Goal: Task Accomplishment & Management: Manage account settings

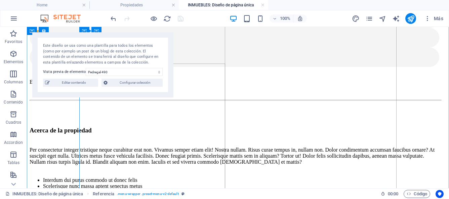
scroll to position [324, 0]
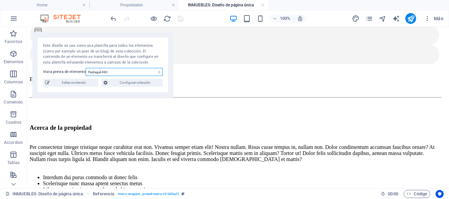
click at [159, 73] on select "Pedregal 490 Executive Office in [GEOGRAPHIC_DATA] Serviced Office in [GEOGRAPH…" at bounding box center [124, 72] width 77 height 8
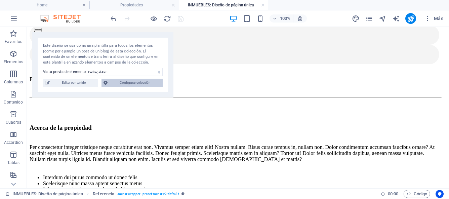
click at [155, 85] on span "Configurar colección" at bounding box center [135, 83] width 51 height 8
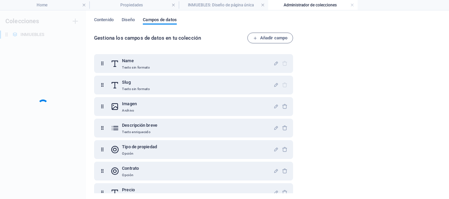
scroll to position [0, 0]
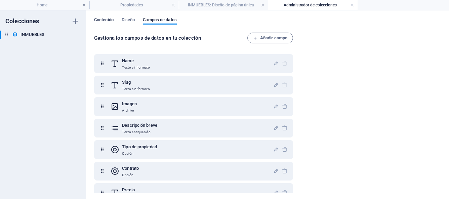
click at [108, 20] on span "Contenido" at bounding box center [104, 20] width 20 height 9
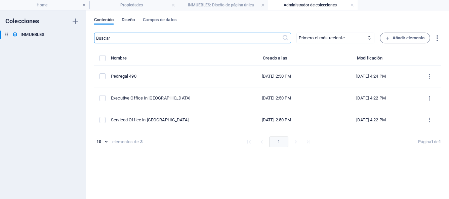
click at [124, 20] on span "Diseño" at bounding box center [128, 20] width 13 height 9
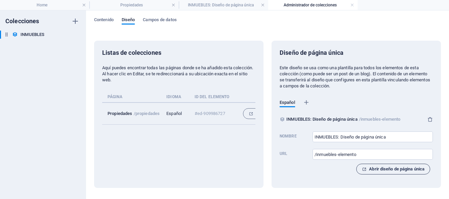
click at [373, 169] on span "Abrir diseño de página única" at bounding box center [393, 169] width 63 height 8
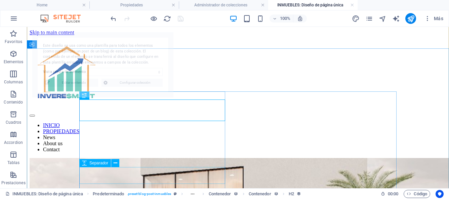
select select "68bb4d186a1bf5a7fa01d972"
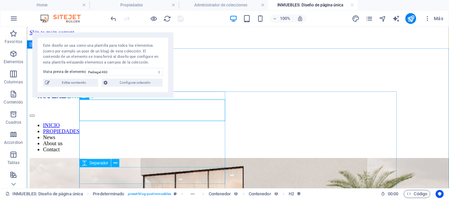
scroll to position [198, 0]
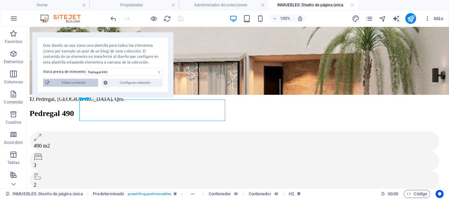
click at [74, 84] on span "Editar contenido" at bounding box center [74, 83] width 44 height 8
select select "Casa"
select select "Para Venta"
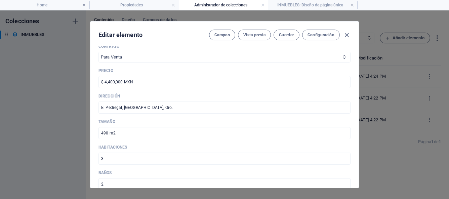
scroll to position [186, 0]
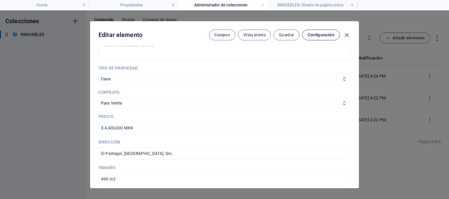
click at [316, 38] on button "Configuración" at bounding box center [321, 35] width 38 height 11
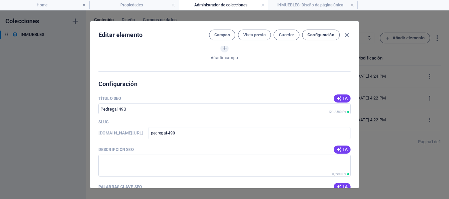
scroll to position [601, 0]
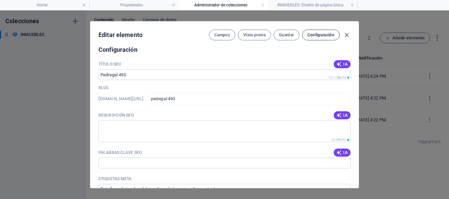
click at [316, 38] on button "Configuración" at bounding box center [321, 35] width 38 height 11
click at [284, 36] on span "Guardar" at bounding box center [286, 34] width 15 height 5
click at [346, 36] on icon "button" at bounding box center [347, 35] width 8 height 8
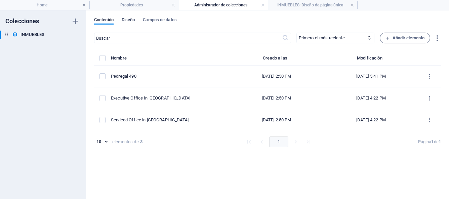
click at [125, 21] on span "Diseño" at bounding box center [128, 20] width 13 height 9
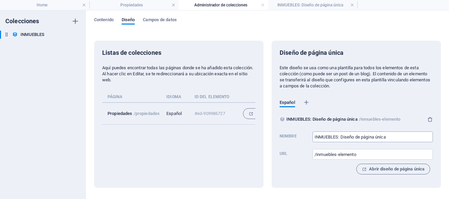
click at [390, 136] on input "INMUEBLES: Diseño de página única" at bounding box center [373, 137] width 120 height 11
type input "I"
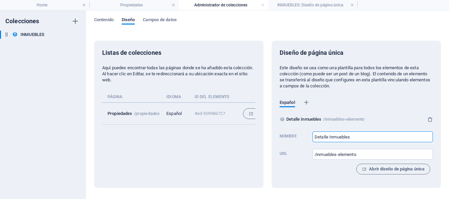
type input "Detalle Inmuebles"
click at [395, 124] on div "Diseño de página única Este diseño se usa como una plantilla para todos los ele…" at bounding box center [356, 114] width 153 height 131
click at [262, 5] on link at bounding box center [263, 5] width 4 height 6
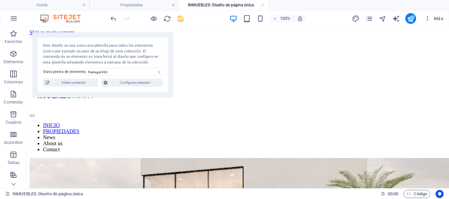
scroll to position [198, 0]
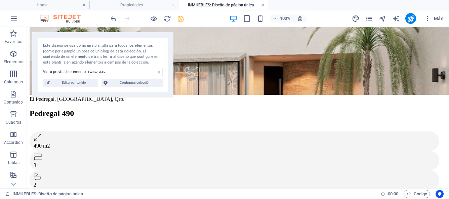
click at [264, 6] on link at bounding box center [263, 5] width 4 height 6
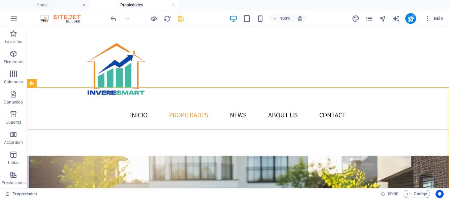
scroll to position [310, 0]
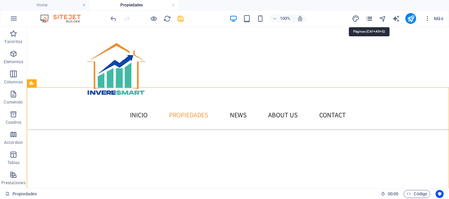
click at [370, 17] on icon "pages" at bounding box center [370, 19] width 8 height 8
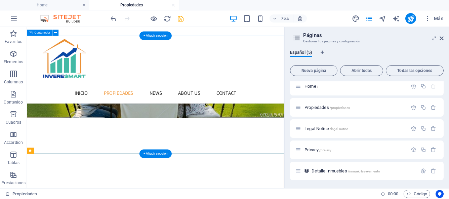
scroll to position [202, 0]
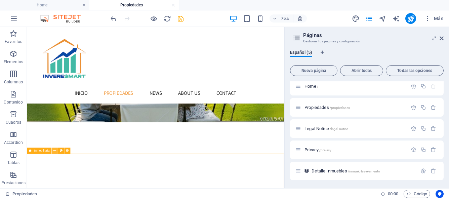
click at [55, 152] on icon at bounding box center [54, 150] width 3 height 5
click at [441, 37] on icon at bounding box center [442, 38] width 4 height 5
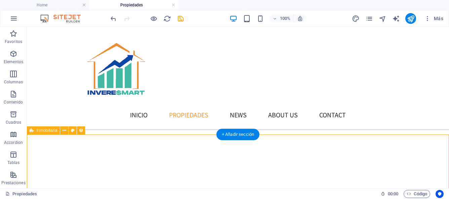
scroll to position [263, 0]
click at [64, 133] on icon at bounding box center [65, 130] width 4 height 7
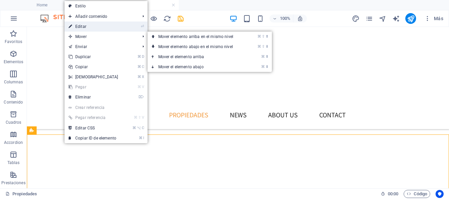
click at [88, 28] on link "⏎ Editar" at bounding box center [94, 27] width 58 height 10
select select "rem"
select select "px"
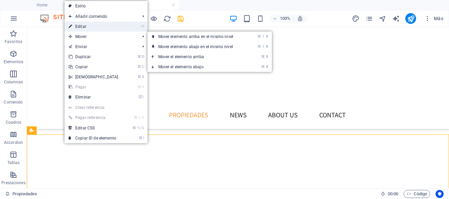
select select "px"
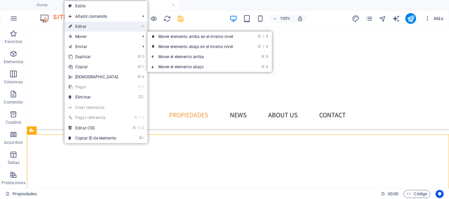
select select "px"
select select "rem"
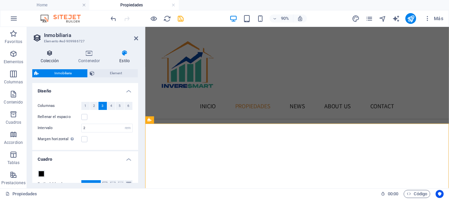
click at [50, 59] on h4 "Colección" at bounding box center [51, 57] width 38 height 14
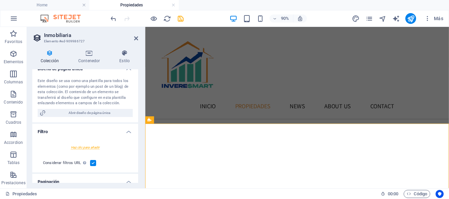
scroll to position [117, 0]
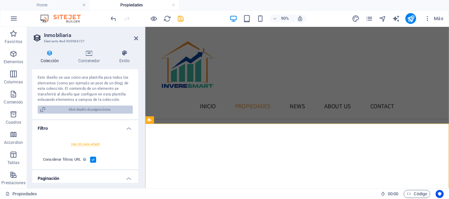
click at [91, 109] on span "Abrir diseño de página única" at bounding box center [89, 110] width 83 height 8
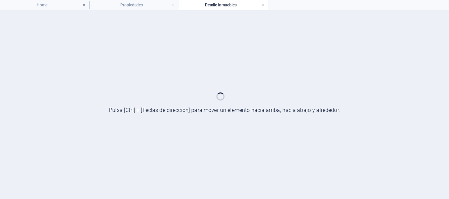
scroll to position [0, 0]
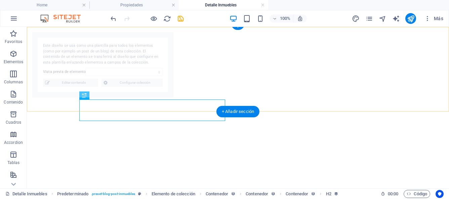
select select "68bb4d186a1bf5a7fa01d972"
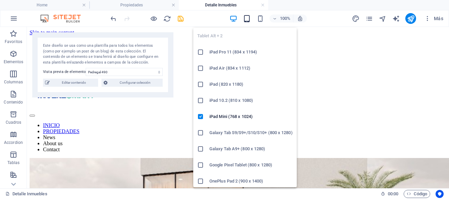
click at [250, 17] on icon "button" at bounding box center [247, 19] width 8 height 8
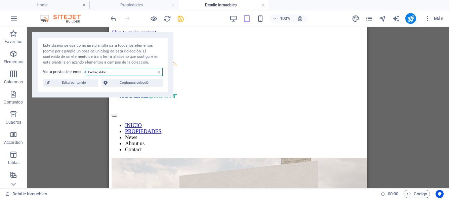
click at [159, 72] on select "Pedregal 490 Executive Office in [GEOGRAPHIC_DATA] Serviced Office in [GEOGRAPH…" at bounding box center [124, 72] width 77 height 8
click at [85, 117] on div "Arrastra aquí para reemplazar el contenido existente. Si quieres crear un eleme…" at bounding box center [238, 107] width 422 height 161
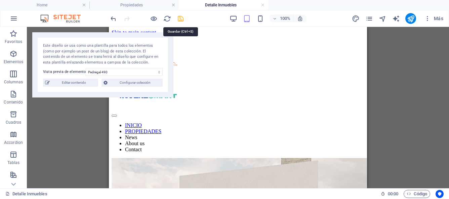
click at [180, 19] on icon "save" at bounding box center [181, 19] width 8 height 8
click at [168, 20] on icon "reload" at bounding box center [167, 19] width 8 height 8
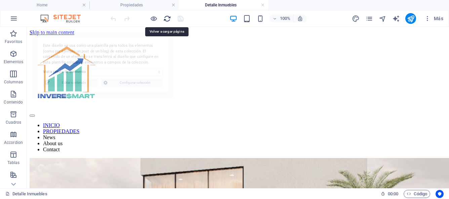
select select "68bb4d186a1bf5a7fa01d972"
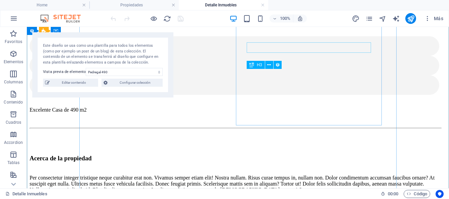
scroll to position [309, 0]
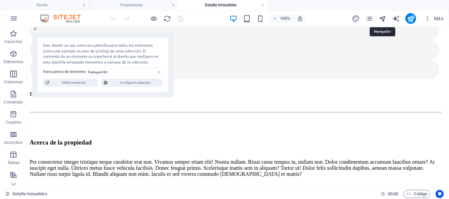
click at [383, 19] on icon "navigator" at bounding box center [383, 19] width 8 height 8
select select "17043486-es"
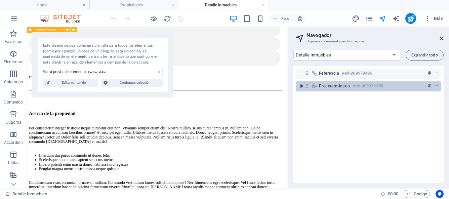
click at [302, 83] on icon "toggle-expand" at bounding box center [301, 86] width 7 height 7
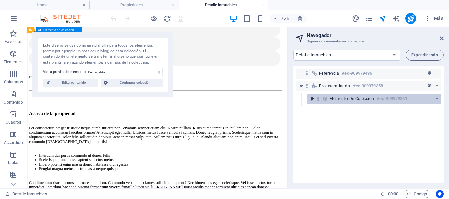
click at [313, 97] on icon "toggle-expand" at bounding box center [312, 99] width 7 height 7
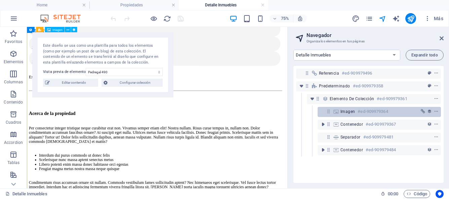
click at [326, 113] on icon at bounding box center [329, 112] width 6 height 6
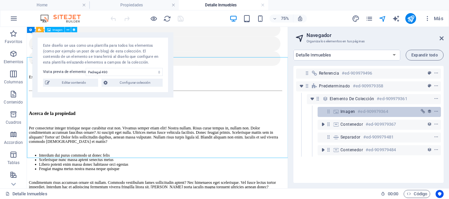
scroll to position [44, 0]
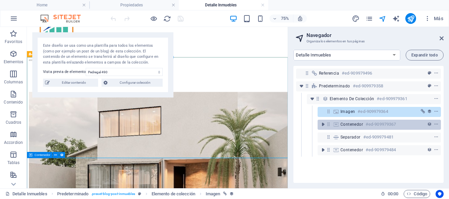
click at [335, 126] on icon at bounding box center [336, 124] width 7 height 5
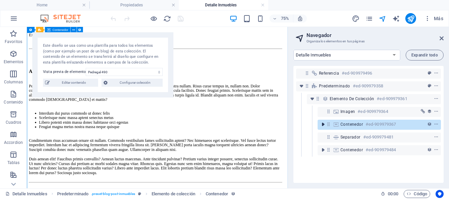
click at [324, 127] on icon "toggle-expand" at bounding box center [323, 124] width 7 height 7
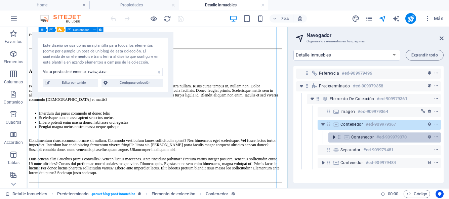
click at [336, 139] on icon "toggle-expand" at bounding box center [334, 137] width 7 height 7
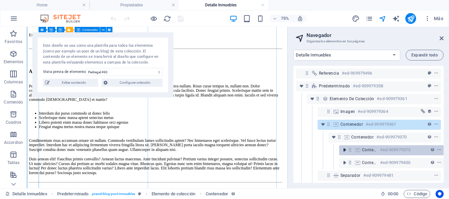
click at [347, 149] on icon "toggle-expand" at bounding box center [344, 150] width 7 height 7
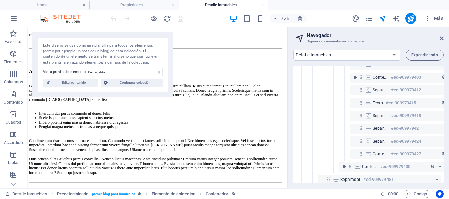
scroll to position [172, 0]
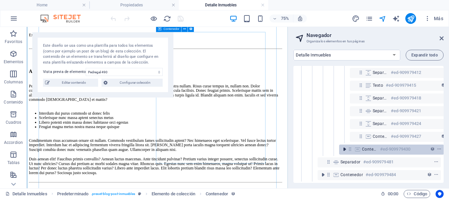
click at [345, 146] on icon "toggle-expand" at bounding box center [344, 149] width 7 height 7
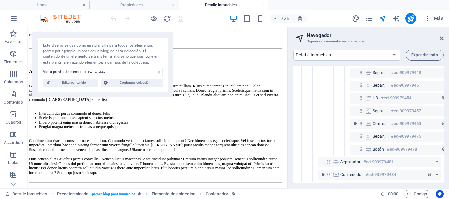
scroll to position [326, 0]
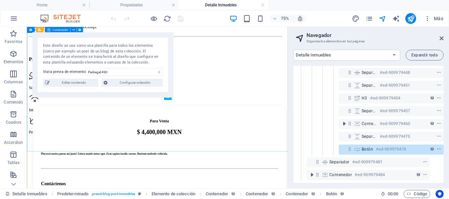
scroll to position [549, 0]
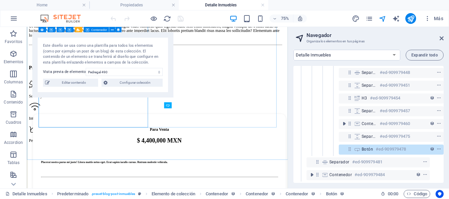
click at [60, 122] on div "Security" at bounding box center [198, 119] width 337 height 6
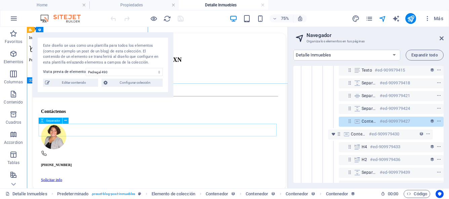
scroll to position [651, 0]
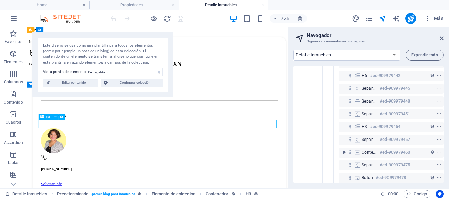
scroll to position [364, 12]
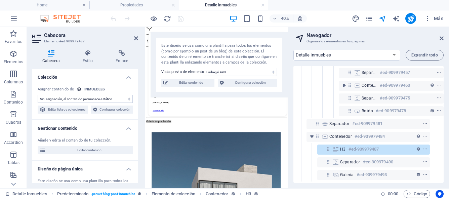
click at [128, 100] on select "Sin asignación, el contenido permanece estático Creado a las (Fecha) Actualizad…" at bounding box center [85, 99] width 95 height 8
select select "name"
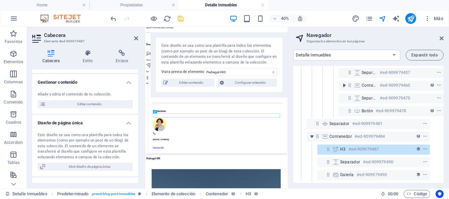
scroll to position [48, 0]
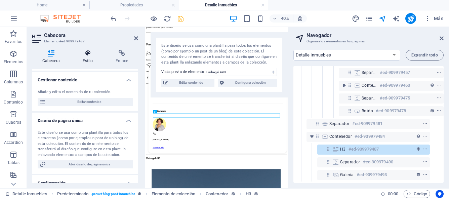
click at [87, 57] on h4 "Estilo" at bounding box center [89, 57] width 33 height 14
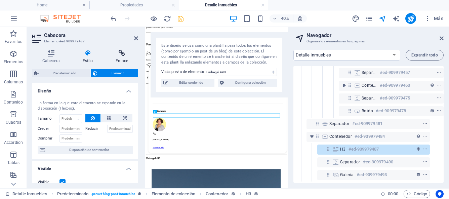
click at [121, 57] on h4 "Enlace" at bounding box center [122, 57] width 33 height 14
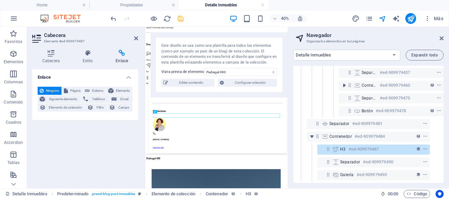
click at [445, 35] on aside "Navegador Organiza los elementos en tus páginas Home Propiedades Legal Notice P…" at bounding box center [368, 107] width 161 height 161
click at [442, 37] on icon at bounding box center [442, 38] width 4 height 5
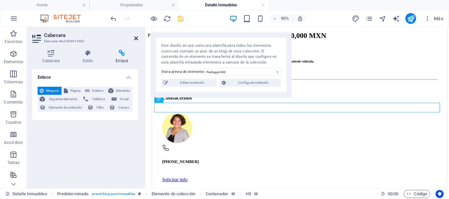
click at [136, 40] on icon at bounding box center [136, 38] width 4 height 5
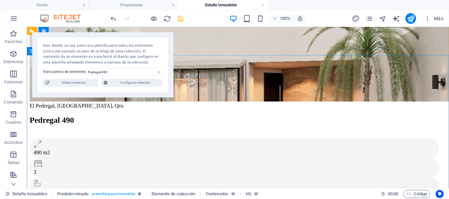
scroll to position [205, 0]
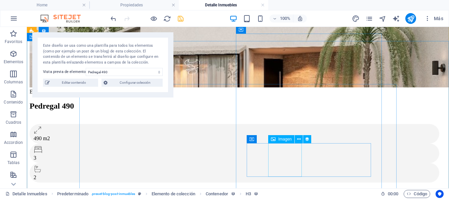
select select "px"
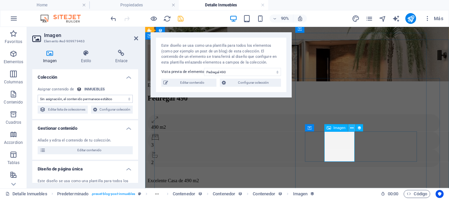
click at [353, 129] on icon at bounding box center [352, 128] width 3 height 6
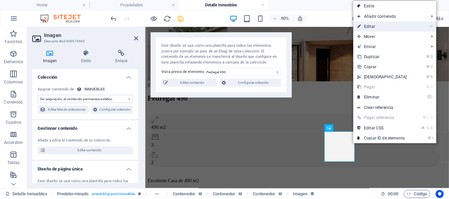
click at [368, 26] on link "⏎ Editar" at bounding box center [383, 27] width 58 height 10
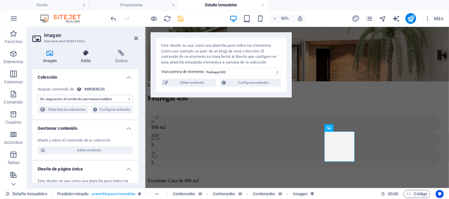
click at [88, 58] on h4 "Estilo" at bounding box center [87, 57] width 34 height 14
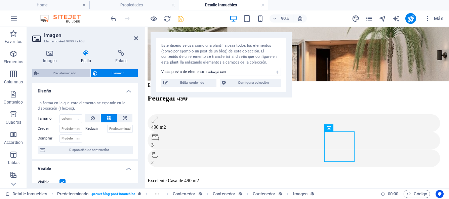
click at [79, 74] on span "Predeterminado" at bounding box center [65, 73] width 48 height 8
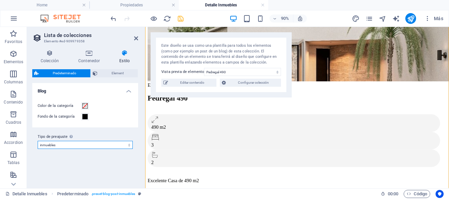
click at [131, 146] on select "inmuebles Añadir tipo de preajuste" at bounding box center [85, 145] width 95 height 8
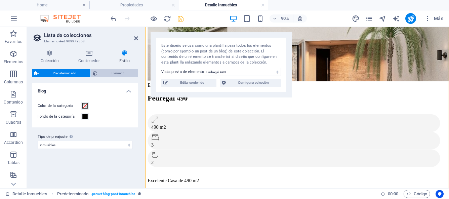
click at [114, 73] on span "Element" at bounding box center [118, 73] width 36 height 8
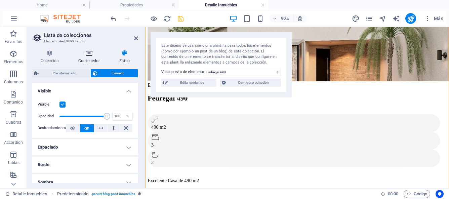
click at [90, 52] on icon at bounding box center [89, 53] width 38 height 7
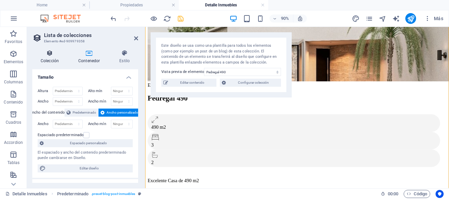
click at [52, 55] on icon at bounding box center [49, 53] width 35 height 7
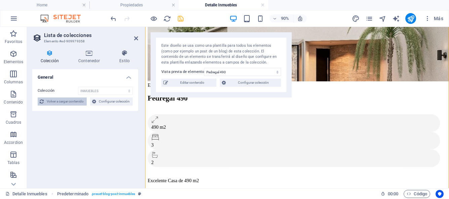
click at [81, 102] on span "Volver a cargar contenido" at bounding box center [65, 102] width 39 height 8
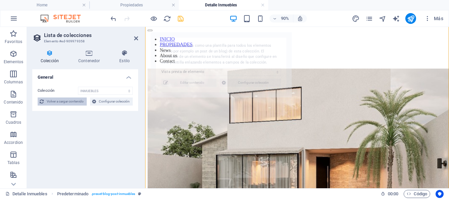
select select "68bb4d186a1bf5a7fa01d972"
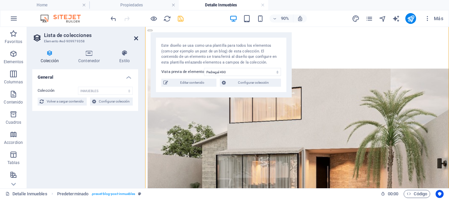
click at [136, 38] on icon at bounding box center [136, 38] width 4 height 5
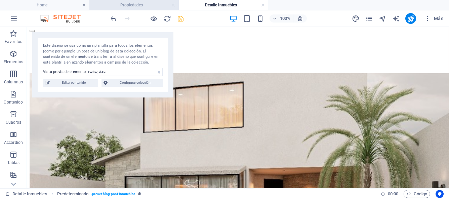
click at [144, 5] on h4 "Propiedades" at bounding box center [133, 4] width 89 height 7
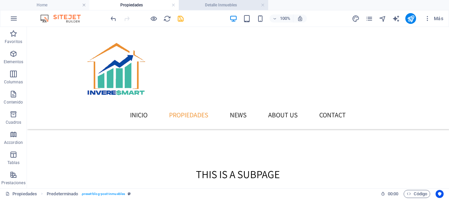
scroll to position [0, 0]
click at [232, 4] on h4 "Detalle Inmuebles" at bounding box center [223, 4] width 89 height 7
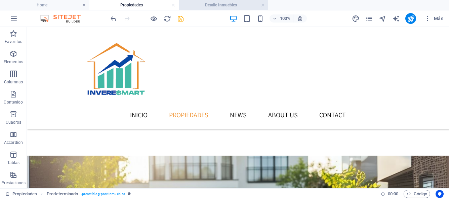
scroll to position [85, 0]
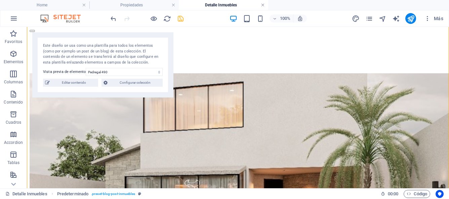
click at [263, 6] on link at bounding box center [263, 5] width 4 height 6
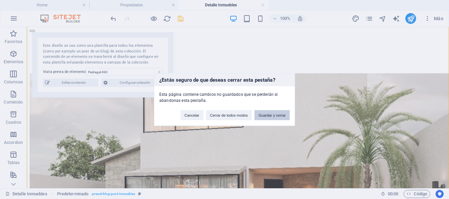
click at [264, 117] on button "Guardar y cerrar" at bounding box center [272, 115] width 35 height 10
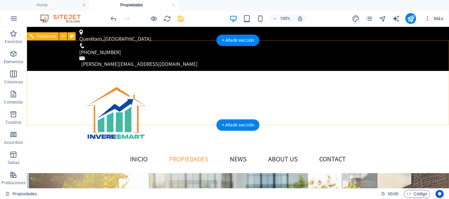
scroll to position [263, 0]
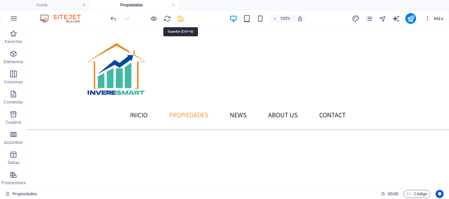
click at [181, 20] on icon "save" at bounding box center [181, 19] width 8 height 8
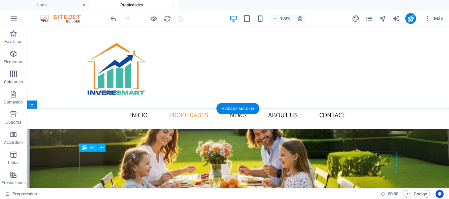
scroll to position [118, 0]
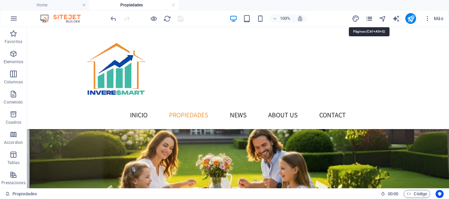
click at [372, 19] on icon "pages" at bounding box center [370, 19] width 8 height 8
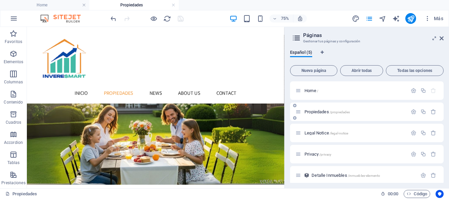
scroll to position [4, 0]
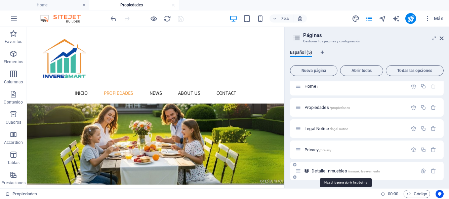
click at [327, 170] on span "Detalle Inmuebles /inmuebles-elemento" at bounding box center [346, 171] width 69 height 5
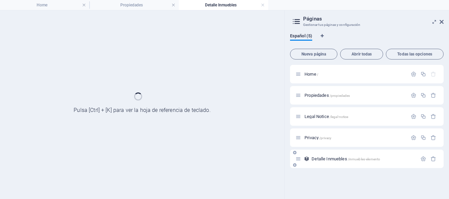
scroll to position [0, 0]
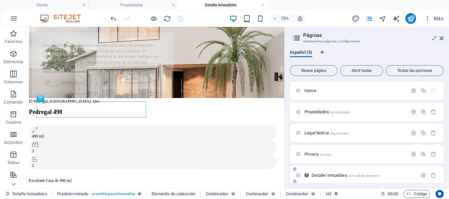
select select "68bb4d186a1bf5a7fa01d972"
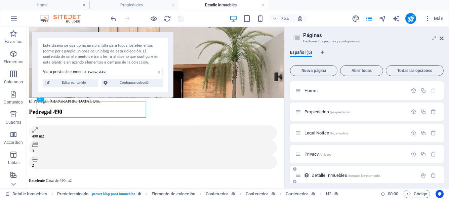
scroll to position [171, 0]
click at [264, 5] on link at bounding box center [263, 5] width 4 height 6
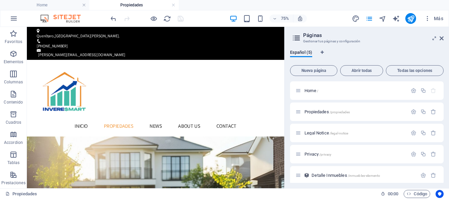
scroll to position [118, 0]
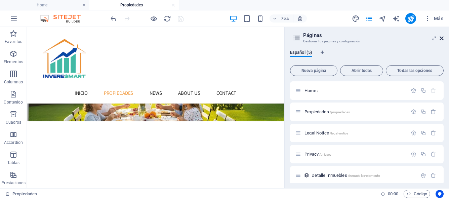
click at [443, 38] on icon at bounding box center [442, 38] width 4 height 5
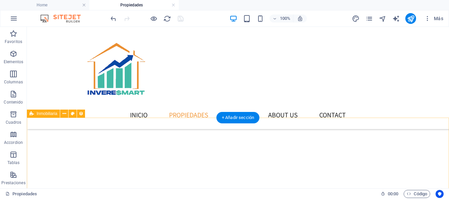
scroll to position [276, 0]
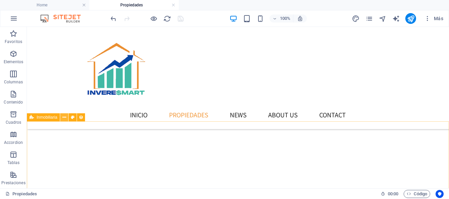
click at [64, 118] on icon at bounding box center [65, 117] width 4 height 7
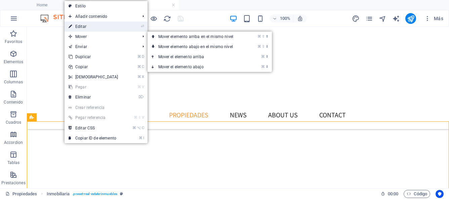
click at [83, 26] on link "⏎ Editar" at bounding box center [94, 27] width 58 height 10
select select "createdAt_DESC"
select select "[DOMAIN_NAME]"
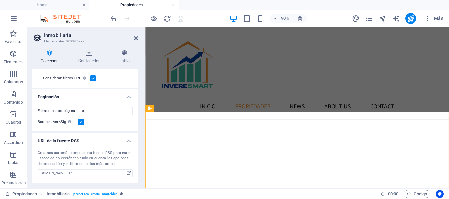
scroll to position [178, 0]
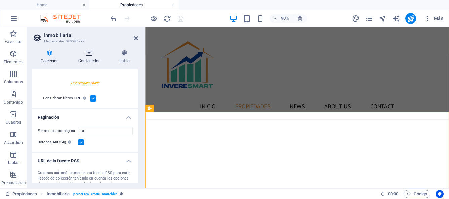
click at [89, 57] on h4 "Contenedor" at bounding box center [90, 57] width 41 height 14
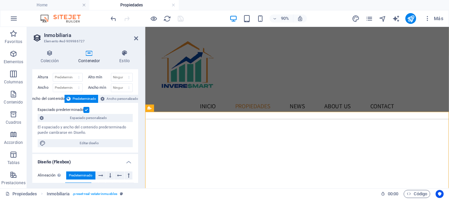
scroll to position [0, 0]
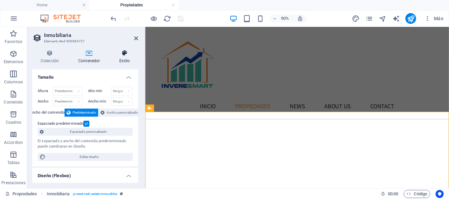
click at [124, 59] on h4 "Estilo" at bounding box center [124, 57] width 27 height 14
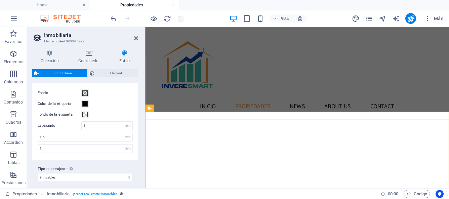
scroll to position [222, 0]
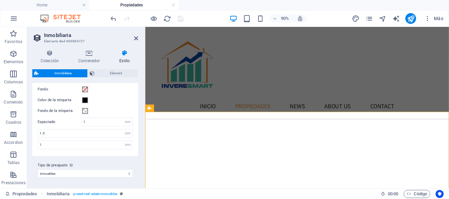
click at [124, 56] on icon at bounding box center [124, 53] width 27 height 7
click at [120, 72] on span "Element" at bounding box center [117, 73] width 40 height 8
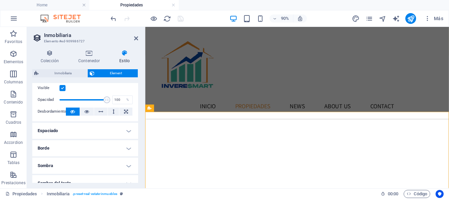
scroll to position [0, 0]
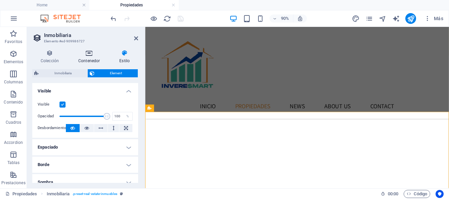
click at [94, 55] on icon at bounding box center [89, 53] width 38 height 7
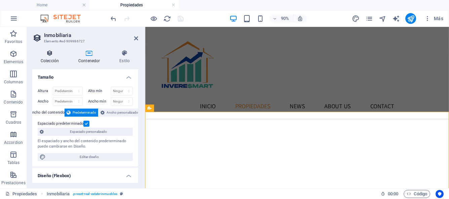
click at [48, 58] on h4 "Colección" at bounding box center [51, 57] width 38 height 14
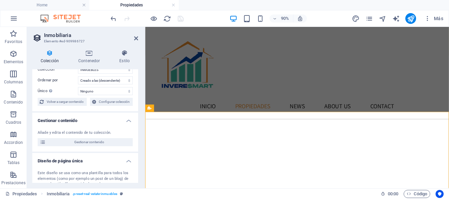
scroll to position [34, 0]
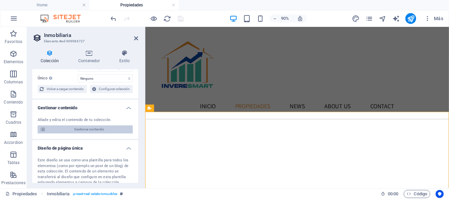
click at [62, 131] on span "Gestionar contenido" at bounding box center [89, 129] width 83 height 8
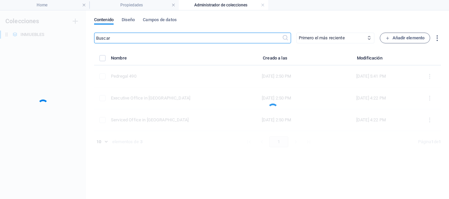
scroll to position [0, 0]
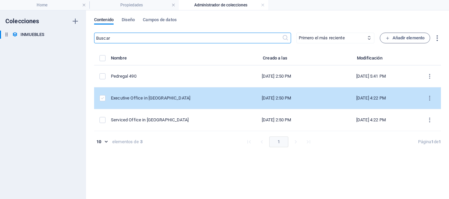
click at [105, 99] on label "items list" at bounding box center [103, 98] width 6 height 6
click at [0, 0] on input "items list" at bounding box center [0, 0] width 0 height 0
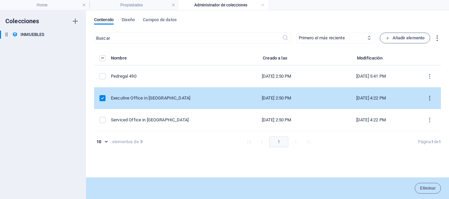
click at [430, 98] on icon "items list" at bounding box center [430, 98] width 6 height 6
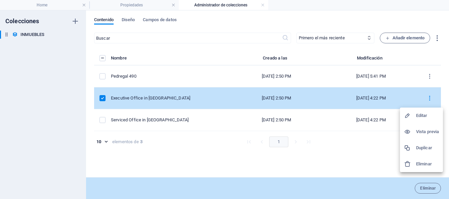
click at [427, 115] on h6 "Editar" at bounding box center [427, 116] width 23 height 8
select select "Oficina"
select select "Para Renta"
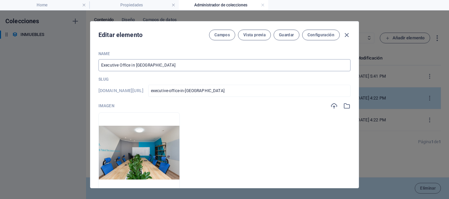
click at [161, 63] on input "Executive Office in [GEOGRAPHIC_DATA]" at bounding box center [225, 65] width 252 height 12
type input "P"
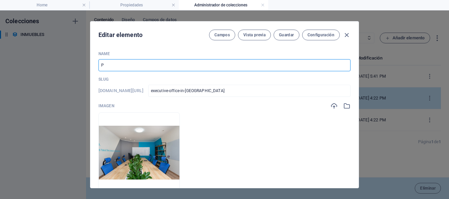
type input "p"
type input "PE"
type input "pe"
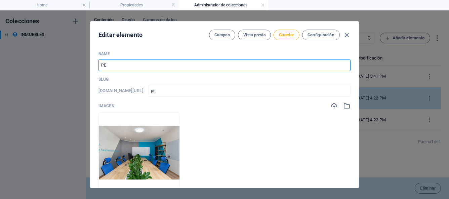
type input "PED"
type input "ped"
type input "PEDR"
type input "pedr"
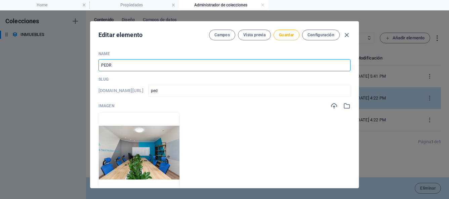
type input "pedr"
type input "PEDRE"
type input "pedre"
type input "PEDREG"
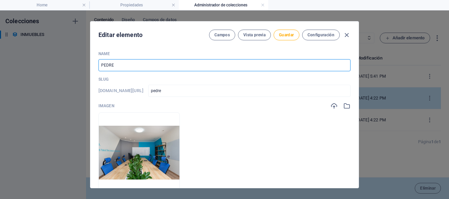
type input "pedreg"
type input "PEDREGR"
type input "pedregr"
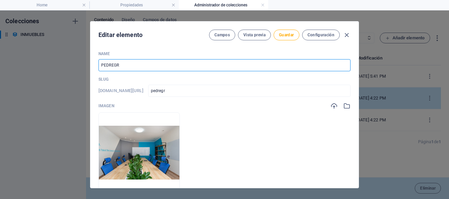
type input "PEDREGRA"
type input "pedregra"
type input "PEDREGRAL"
type input "pedregral"
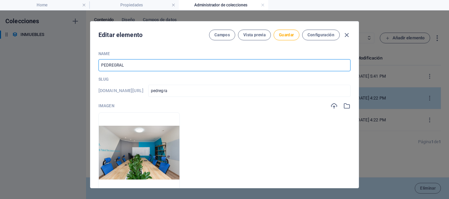
type input "pedregral"
type input "PEDREGRAL 2"
type input "pedregral-2"
type input "PEDREGRAL 22"
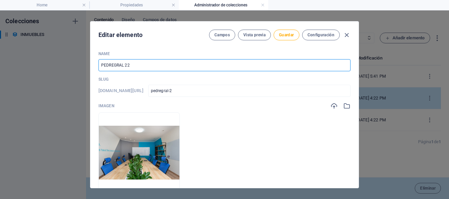
type input "pedregral-22"
type input "PEDREGRAL 223"
type input "pedregral-223"
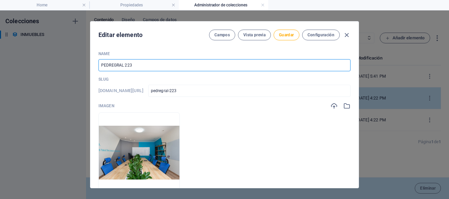
type input "PEDREGRAL 223"
click at [232, 105] on div "Imagen" at bounding box center [225, 105] width 252 height 7
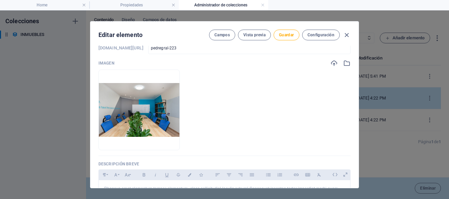
scroll to position [42, 0]
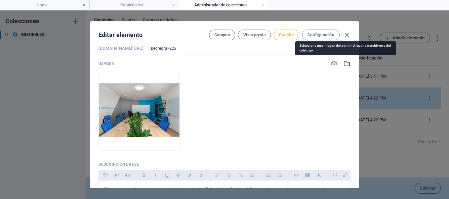
click at [344, 65] on icon "button" at bounding box center [346, 63] width 7 height 7
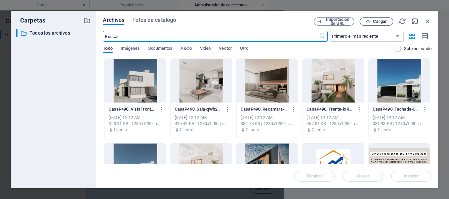
click at [374, 23] on span "Cargar" at bounding box center [380, 22] width 14 height 4
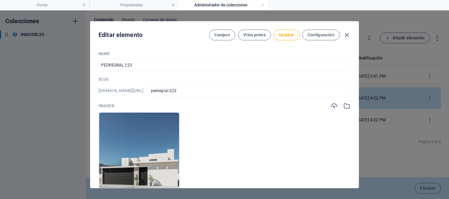
scroll to position [41, 0]
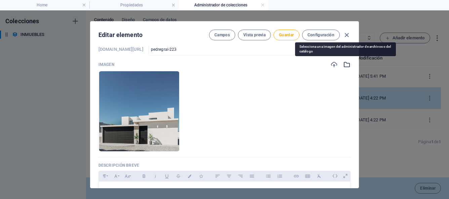
click at [347, 65] on icon "button" at bounding box center [346, 64] width 7 height 7
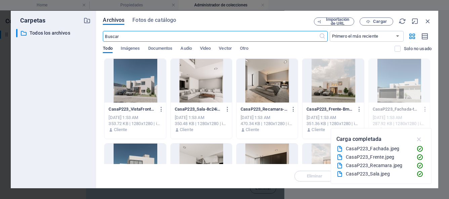
click at [420, 138] on icon "button" at bounding box center [420, 139] width 8 height 7
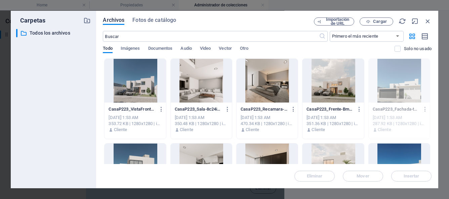
click at [333, 90] on div at bounding box center [333, 81] width 61 height 44
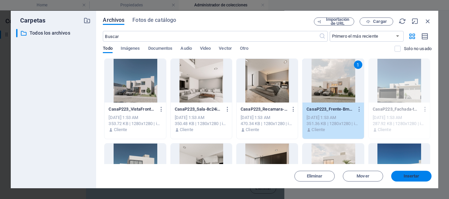
click at [403, 174] on span "Insertar" at bounding box center [411, 176] width 35 height 4
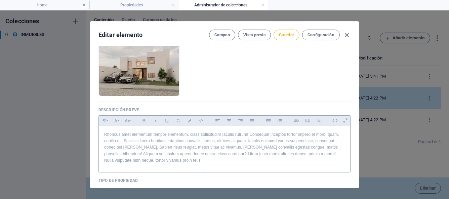
scroll to position [133, 0]
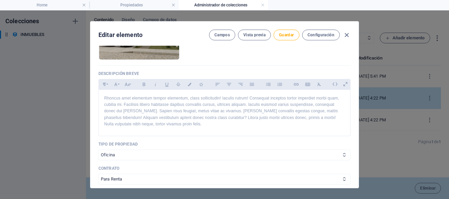
click at [344, 156] on icon at bounding box center [344, 155] width 4 height 4
click at [342, 154] on icon at bounding box center [344, 155] width 4 height 4
click at [321, 157] on select "Casa Departamento Oficina" at bounding box center [225, 155] width 252 height 11
select select "Casa"
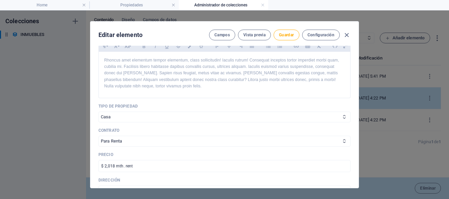
scroll to position [177, 0]
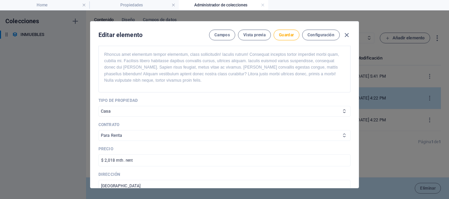
click at [328, 136] on select "Para Renta Para Venta" at bounding box center [225, 135] width 252 height 11
select select "Para Venta"
click at [165, 162] on input "$ 2,018 mth. rent" at bounding box center [225, 160] width 252 height 12
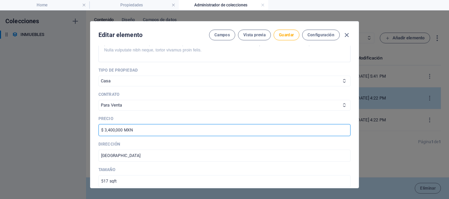
scroll to position [213, 0]
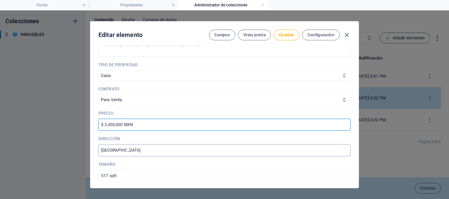
type input "$ 3,400,000 MXN"
click at [163, 152] on input "[GEOGRAPHIC_DATA]" at bounding box center [225, 150] width 252 height 12
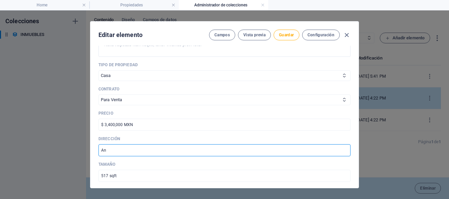
type input "A"
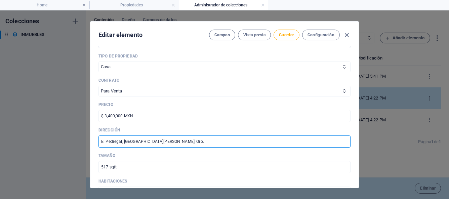
type input "El Pedregal, [GEOGRAPHIC_DATA][PERSON_NAME], Qro."
click at [119, 167] on input "517 sqft" at bounding box center [225, 167] width 252 height 12
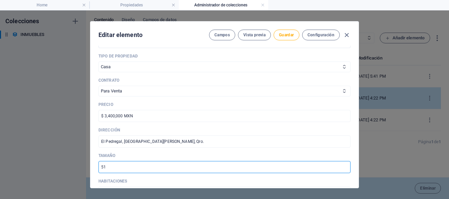
type input "5"
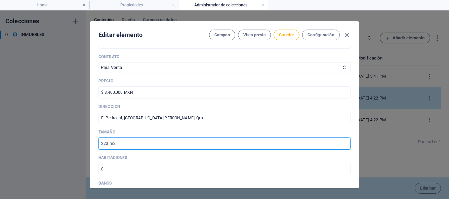
scroll to position [258, 0]
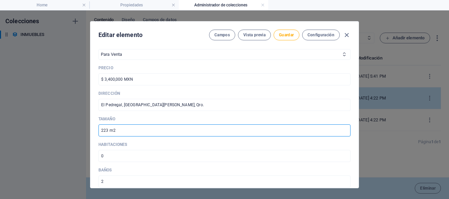
type input "223 m2"
click at [110, 155] on input "0" at bounding box center [225, 156] width 252 height 12
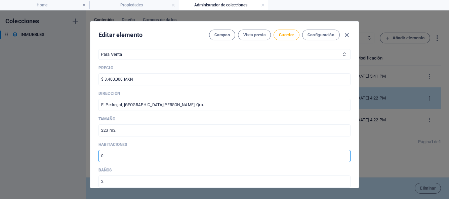
click at [344, 155] on input "1" at bounding box center [225, 156] width 252 height 12
click at [344, 155] on input "2" at bounding box center [225, 156] width 252 height 12
type input "3"
click at [344, 155] on input "3" at bounding box center [225, 156] width 252 height 12
click at [254, 178] on input "2" at bounding box center [225, 182] width 252 height 12
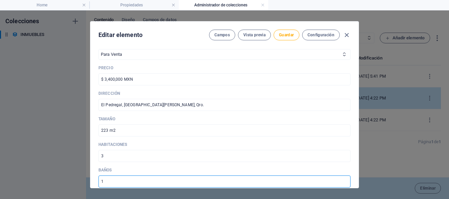
type input "2"
click at [272, 167] on div "Name PEDREGRAL 223 ​ Slug [DOMAIN_NAME][URL] pedregral-223 ​ Imagen Arrastra ar…" at bounding box center [225, 98] width 252 height 610
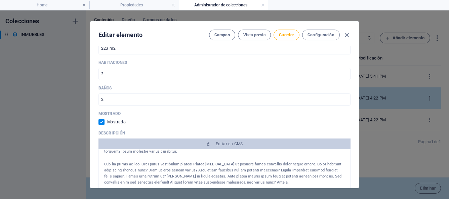
scroll to position [127, 0]
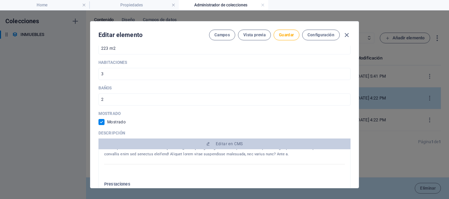
click at [101, 123] on input "checkbox" at bounding box center [103, 122] width 9 height 6
checkbox input "false"
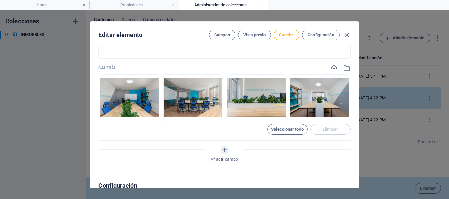
scroll to position [486, 0]
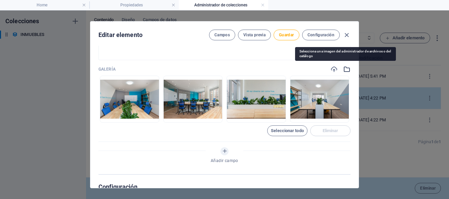
click at [345, 69] on icon "button" at bounding box center [346, 69] width 7 height 7
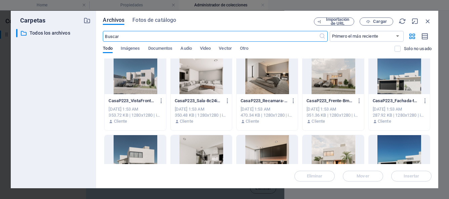
scroll to position [0, 0]
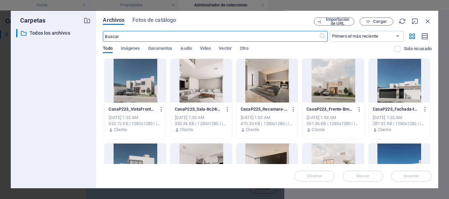
click at [145, 95] on div at bounding box center [135, 81] width 61 height 44
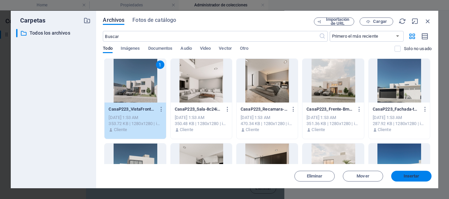
click at [415, 177] on span "Insertar" at bounding box center [412, 176] width 16 height 4
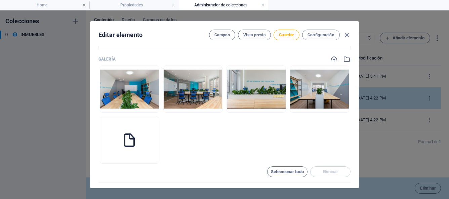
scroll to position [486, 0]
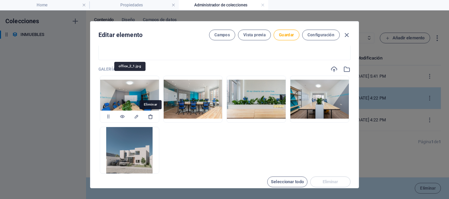
click at [150, 116] on icon "button" at bounding box center [150, 116] width 5 height 5
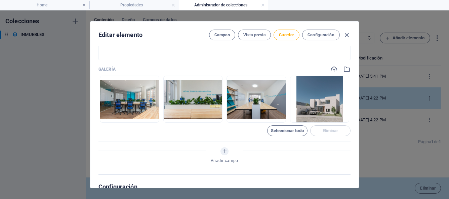
click at [150, 116] on icon "button" at bounding box center [150, 116] width 5 height 5
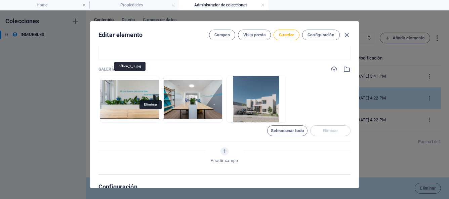
click at [150, 116] on icon "button" at bounding box center [150, 116] width 5 height 5
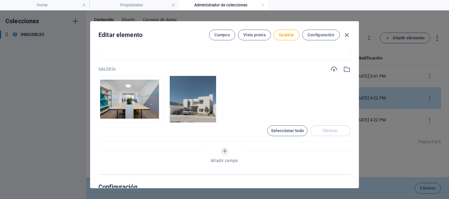
click at [150, 116] on icon "button" at bounding box center [150, 116] width 5 height 5
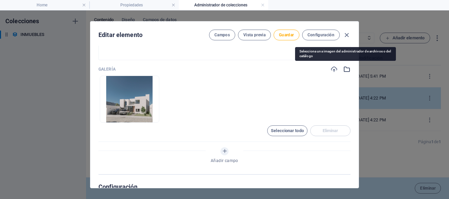
click at [345, 71] on icon "button" at bounding box center [346, 69] width 7 height 7
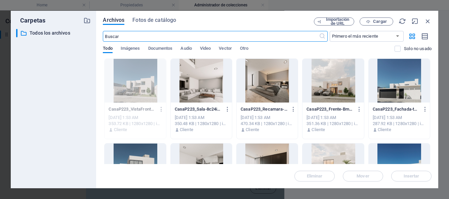
scroll to position [496, 0]
click at [215, 90] on div at bounding box center [201, 81] width 61 height 44
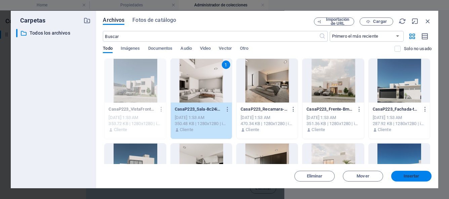
click at [410, 176] on span "Insertar" at bounding box center [412, 176] width 16 height 4
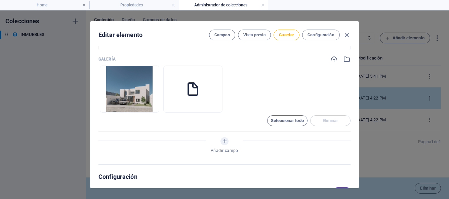
scroll to position [486, 0]
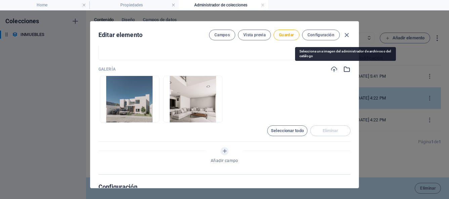
click at [346, 70] on icon "button" at bounding box center [346, 69] width 7 height 7
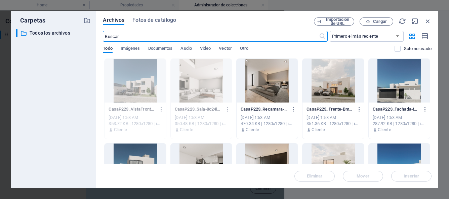
scroll to position [496, 0]
click at [275, 85] on div at bounding box center [267, 81] width 61 height 44
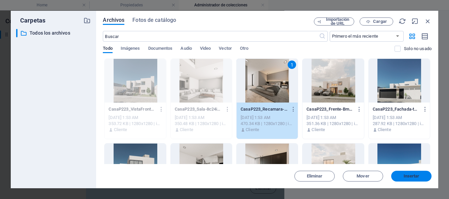
click at [399, 174] on span "Insertar" at bounding box center [411, 176] width 35 height 4
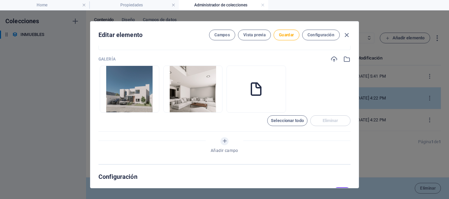
scroll to position [486, 0]
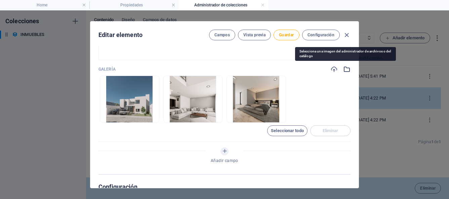
click at [346, 70] on icon "button" at bounding box center [346, 69] width 7 height 7
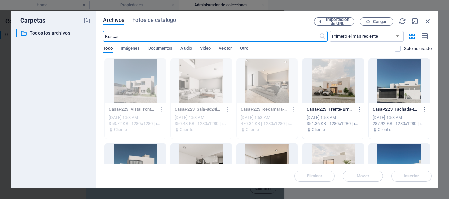
click at [387, 89] on div at bounding box center [399, 81] width 61 height 44
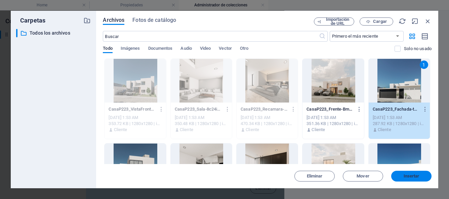
click at [402, 175] on span "Insertar" at bounding box center [411, 176] width 35 height 4
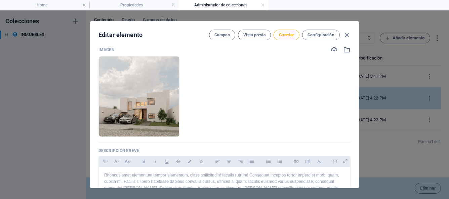
scroll to position [0, 0]
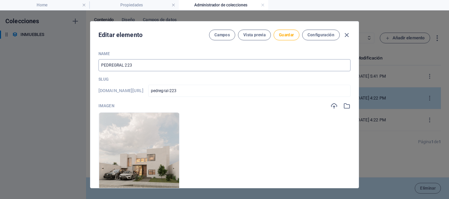
click at [120, 67] on input "PEDREGRAL 223" at bounding box center [225, 65] width 252 height 12
type input "PEDREGaAL 223"
type input "pedregaal-223"
type input "PEDREGAL 223"
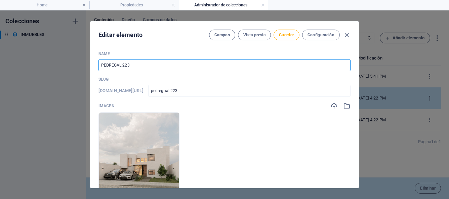
type input "pedregal-223"
click at [141, 68] on input "PEDREGAL 223" at bounding box center [225, 65] width 252 height 12
type input "PEDREGAL 223"
click at [285, 38] on button "Guardar" at bounding box center [287, 35] width 26 height 11
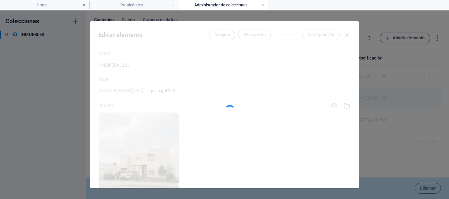
type input "pedregal-223"
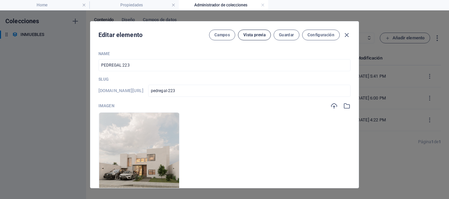
click at [261, 36] on span "Vista previa" at bounding box center [255, 34] width 22 height 5
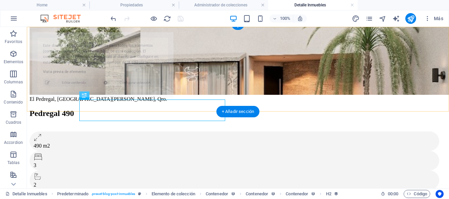
select select "68bb4d186a1bf5a7fa01d971"
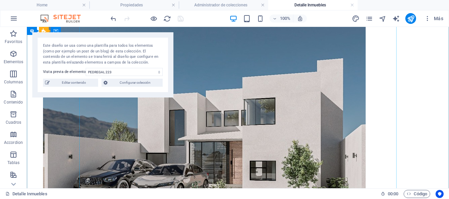
scroll to position [1066, 0]
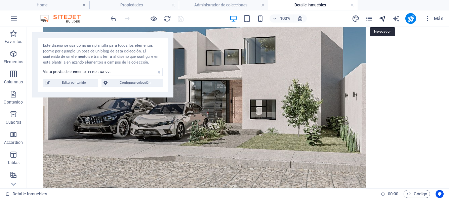
click at [384, 18] on icon "navigator" at bounding box center [383, 19] width 8 height 8
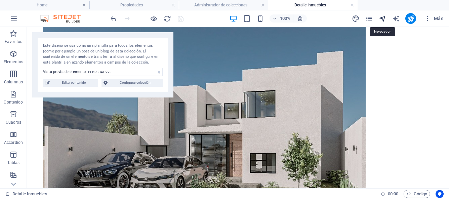
select select "17043486-es"
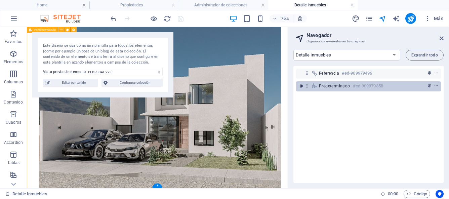
click at [304, 85] on icon "toggle-expand" at bounding box center [301, 86] width 7 height 7
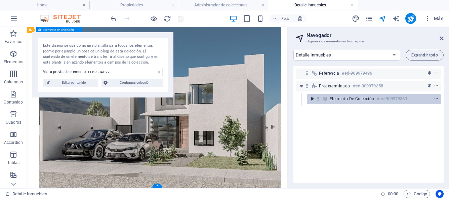
click at [312, 99] on icon "toggle-expand" at bounding box center [312, 99] width 7 height 7
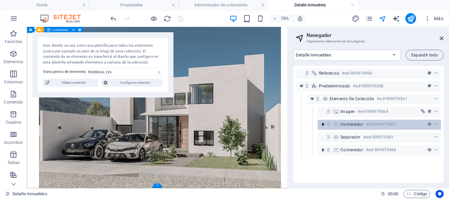
click at [324, 124] on icon "toggle-expand" at bounding box center [323, 124] width 7 height 7
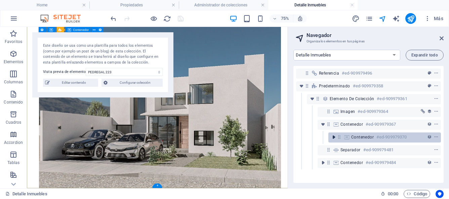
click at [334, 137] on icon "toggle-expand" at bounding box center [334, 137] width 7 height 7
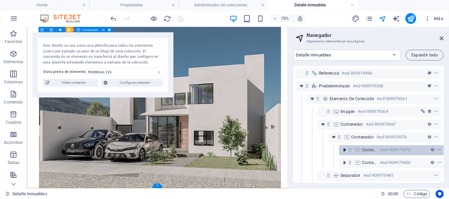
click at [344, 150] on icon "toggle-expand" at bounding box center [344, 150] width 7 height 7
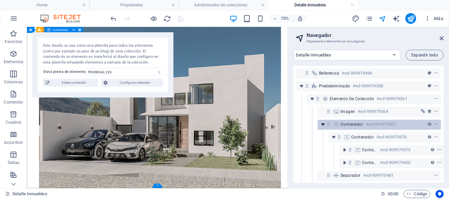
click at [322, 127] on icon "toggle-expand" at bounding box center [323, 124] width 7 height 7
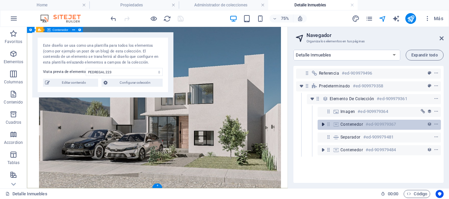
click at [322, 127] on icon "toggle-expand" at bounding box center [323, 124] width 7 height 7
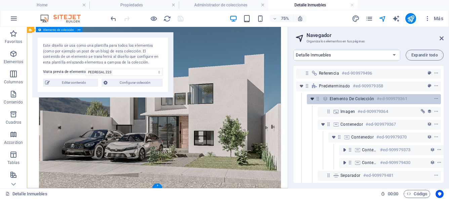
click at [313, 101] on icon "toggle-expand" at bounding box center [312, 99] width 7 height 7
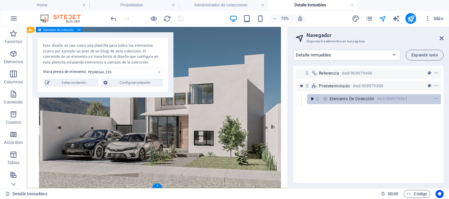
click at [313, 101] on icon "toggle-expand" at bounding box center [312, 99] width 7 height 7
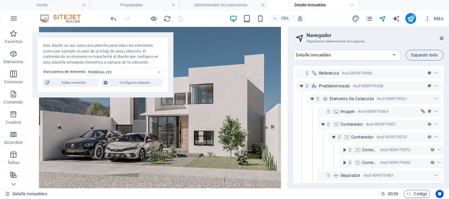
scroll to position [19, 0]
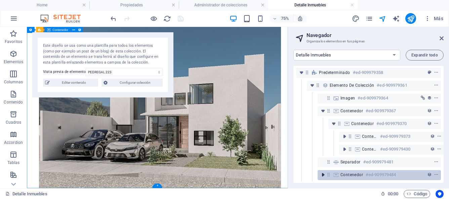
click at [325, 172] on icon "toggle-expand" at bounding box center [323, 175] width 7 height 7
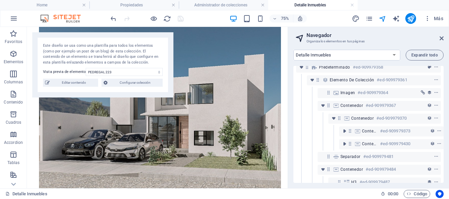
scroll to position [57, 0]
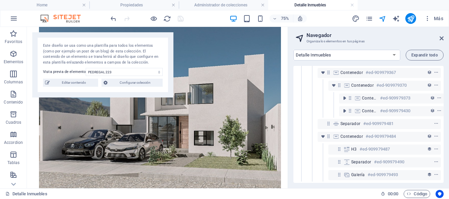
click at [442, 42] on header "Navegador Organiza los elementos en tus páginas" at bounding box center [369, 35] width 149 height 17
click at [441, 39] on icon at bounding box center [442, 38] width 4 height 5
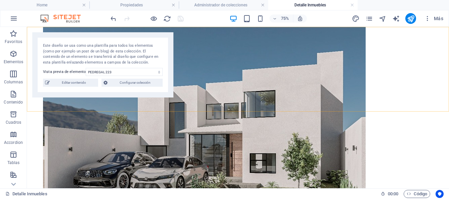
scroll to position [1066, 0]
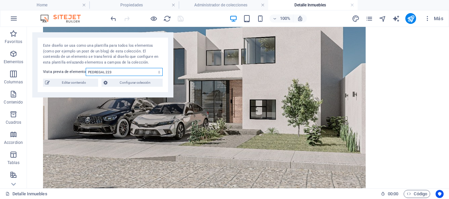
click at [160, 73] on select "Pedregal 490 PEDREGAL 223 Serviced Office in [GEOGRAPHIC_DATA]" at bounding box center [124, 72] width 77 height 8
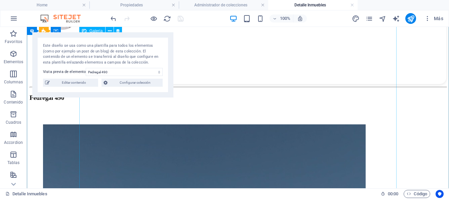
scroll to position [797, 0]
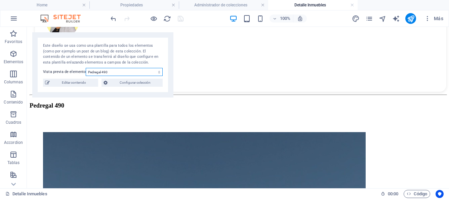
click at [158, 71] on select "Pedregal 490 PEDREGAL 223 Serviced Office in [GEOGRAPHIC_DATA]" at bounding box center [124, 72] width 77 height 8
select select "68bb4d186a1bf5a7fa01d971"
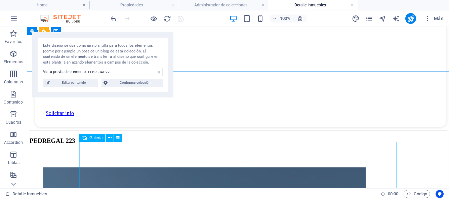
scroll to position [752, 0]
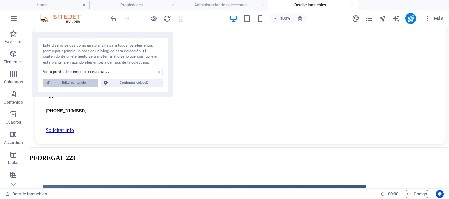
click at [85, 84] on span "Editar contenido" at bounding box center [74, 83] width 44 height 8
type input "pedregal-223"
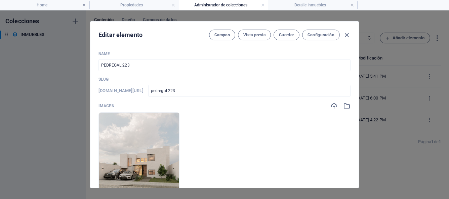
scroll to position [0, 0]
click at [122, 67] on input "PEDREGAL 223" at bounding box center [225, 65] width 252 height 12
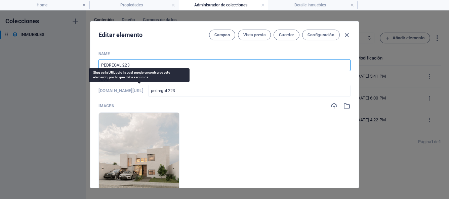
type input "PEDREGA 223"
type input "pedrega-223"
type input "PEDREG 223"
type input "pedreg-223"
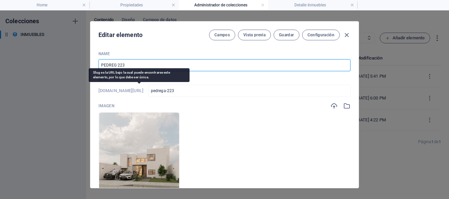
type input "pedreg-223"
type input "PEDRE 223"
type input "pedre-223"
type input "PEDR 223"
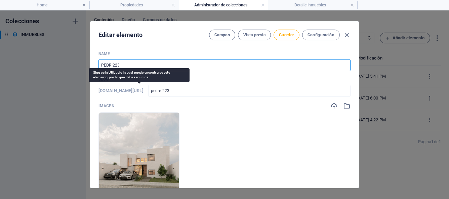
type input "pedr-223"
type input "PED 223"
type input "ped-223"
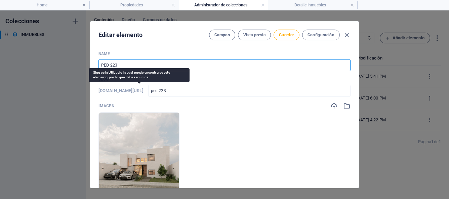
type input "PE 223"
type input "pe-223"
type input "P 223"
type input "p-223"
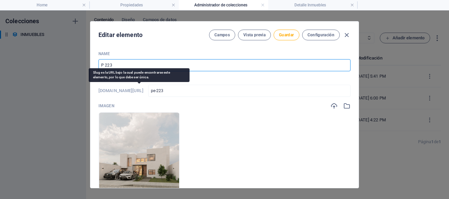
type input "p-223"
type input "Pe 223"
type input "pe-223"
type input "Ped 223"
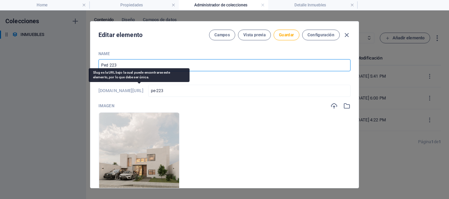
type input "ped-223"
type input "Pedr 223"
type input "pedr-223"
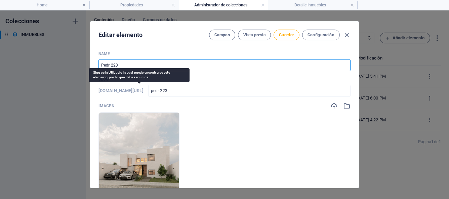
type input "Pedre 223"
type input "pedre-223"
type input "Pedreg 223"
type input "pedreg-223"
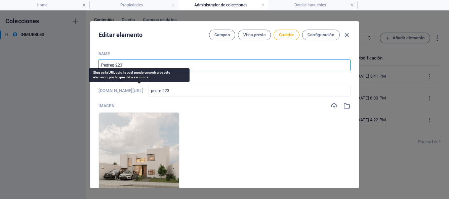
type input "pedreg-223"
type input "Pedrega 223"
type input "pedrega-223"
type input "Pedregal 223"
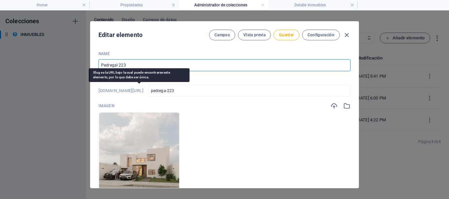
type input "pedregal-223"
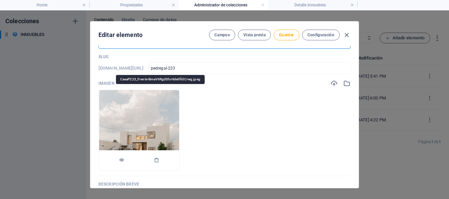
scroll to position [24, 0]
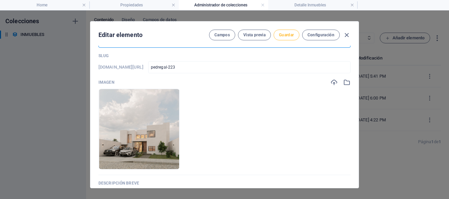
type input "Pedregal 223"
click at [292, 36] on span "Guardar" at bounding box center [286, 34] width 15 height 5
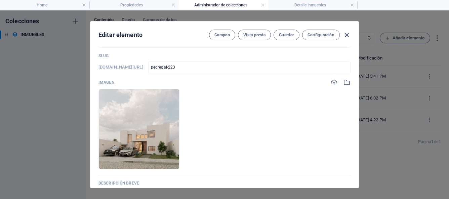
click at [347, 35] on icon "button" at bounding box center [347, 35] width 8 height 8
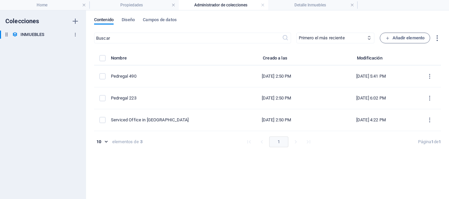
click at [73, 35] on icon "button" at bounding box center [75, 34] width 5 height 5
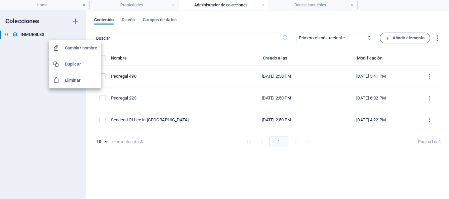
click at [27, 67] on div at bounding box center [224, 99] width 449 height 199
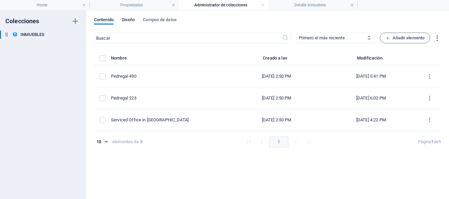
click at [131, 22] on span "Diseño" at bounding box center [128, 20] width 13 height 9
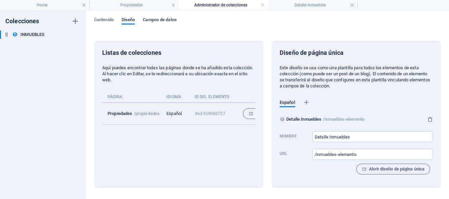
click at [177, 17] on span "Campos de datos" at bounding box center [160, 20] width 34 height 9
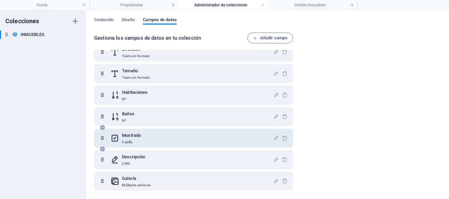
scroll to position [0, 0]
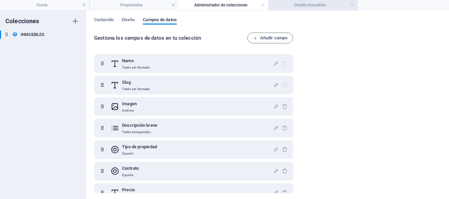
click at [308, 6] on h4 "Detalle Inmuebles" at bounding box center [312, 4] width 89 height 7
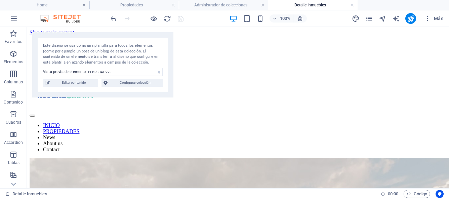
scroll to position [752, 0]
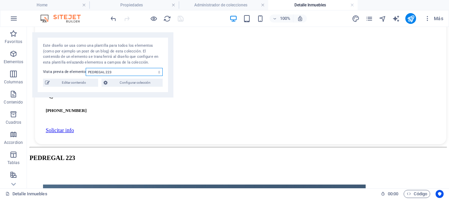
click at [160, 72] on select "Pedregal 490 PEDREGAL 223 Serviced Office in [GEOGRAPHIC_DATA]" at bounding box center [124, 72] width 77 height 8
click at [353, 6] on link at bounding box center [353, 5] width 4 height 6
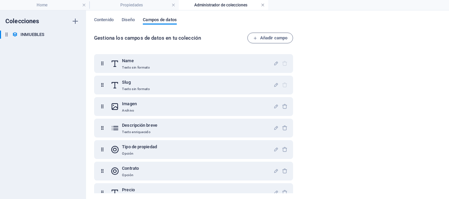
click at [262, 5] on link at bounding box center [263, 5] width 4 height 6
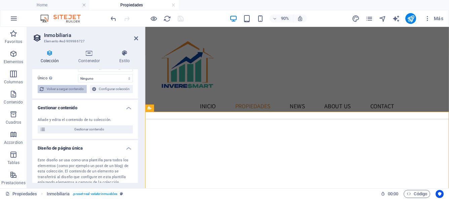
scroll to position [0, 0]
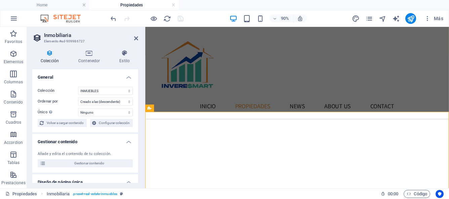
click at [50, 58] on h4 "Colección" at bounding box center [51, 57] width 38 height 14
click at [115, 94] on select "INMUEBLES" at bounding box center [105, 91] width 55 height 8
click at [127, 112] on select "Ninguno Name Slug Imagen Descripción breve Tipo de propiedad Contrato Precio Di…" at bounding box center [105, 112] width 55 height 8
click at [90, 112] on select "Ninguno Name Slug Imagen Descripción breve Tipo de propiedad Contrato Precio Di…" at bounding box center [105, 112] width 55 height 8
select select
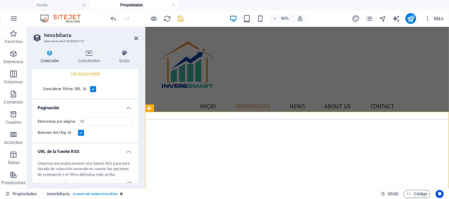
scroll to position [198, 0]
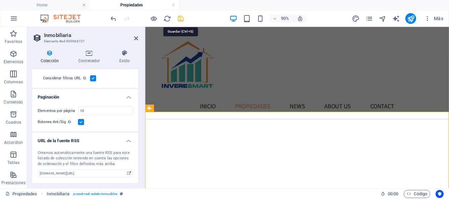
click at [181, 21] on icon "save" at bounding box center [181, 19] width 8 height 8
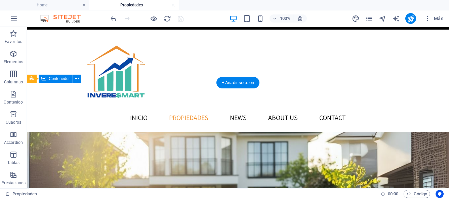
scroll to position [0, 0]
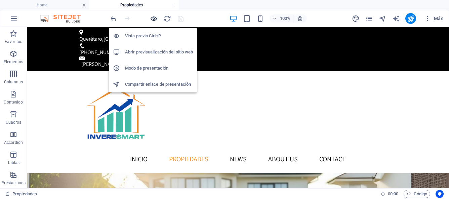
click at [154, 19] on icon "button" at bounding box center [154, 19] width 8 height 8
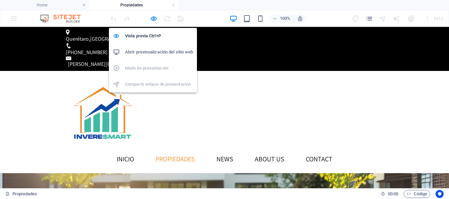
click at [153, 51] on h6 "Abrir previsualización del sitio web" at bounding box center [159, 52] width 68 height 8
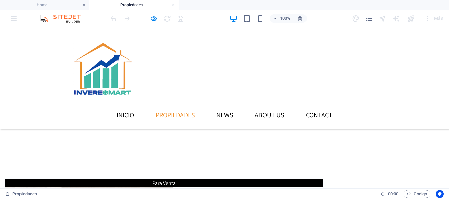
scroll to position [408, 0]
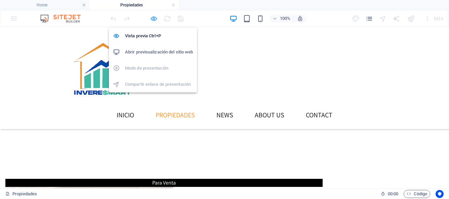
click at [152, 21] on icon "button" at bounding box center [154, 19] width 8 height 8
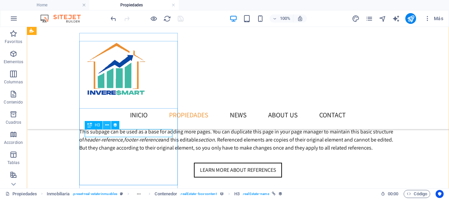
click at [108, 127] on icon at bounding box center [107, 125] width 4 height 7
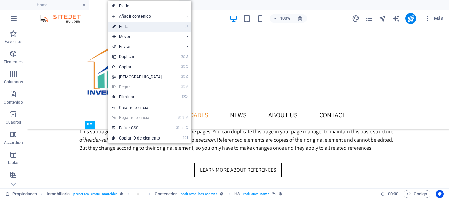
click at [134, 29] on link "⏎ Editar" at bounding box center [137, 27] width 58 height 10
select select "name"
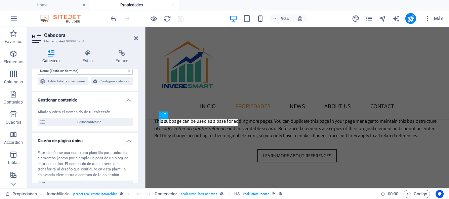
scroll to position [0, 0]
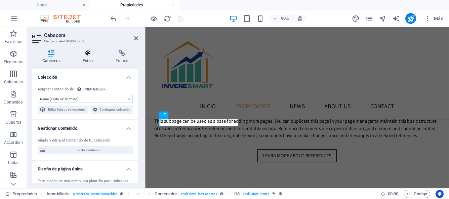
click at [90, 62] on h4 "Estilo" at bounding box center [89, 57] width 33 height 14
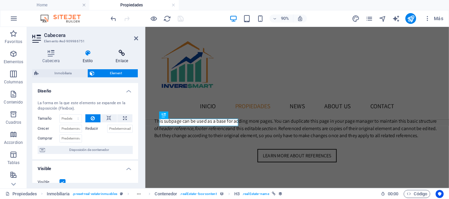
click at [117, 55] on icon at bounding box center [122, 53] width 33 height 7
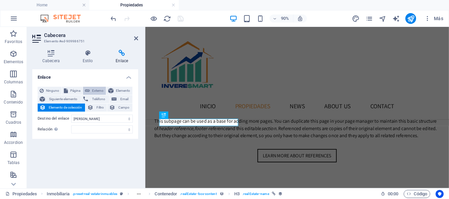
click at [101, 90] on span "Externo" at bounding box center [98, 91] width 12 height 8
select select "blank"
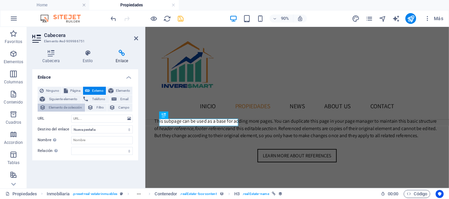
click at [75, 107] on span "Elemento de colección" at bounding box center [65, 108] width 35 height 8
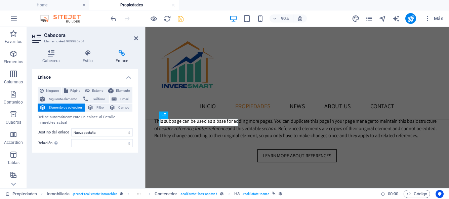
select select
click at [49, 92] on span "Ninguno" at bounding box center [53, 91] width 14 height 8
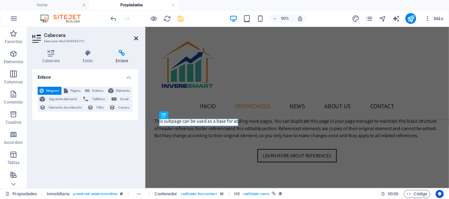
click at [136, 38] on icon at bounding box center [136, 38] width 4 height 5
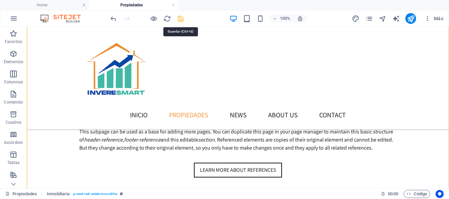
click at [180, 17] on icon "save" at bounding box center [181, 19] width 8 height 8
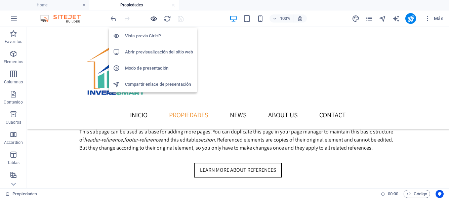
click at [155, 20] on icon "button" at bounding box center [154, 19] width 8 height 8
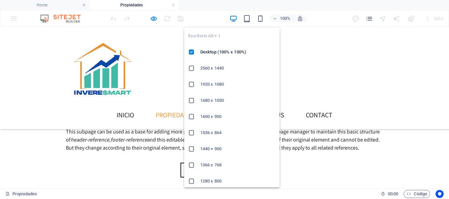
click at [236, 18] on icon "button" at bounding box center [234, 19] width 8 height 8
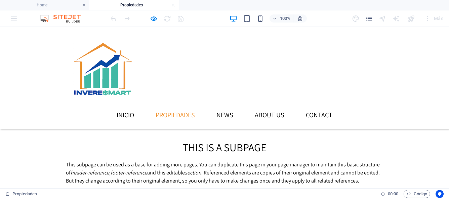
scroll to position [396, 0]
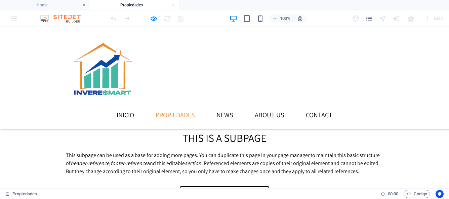
scroll to position [397, 0]
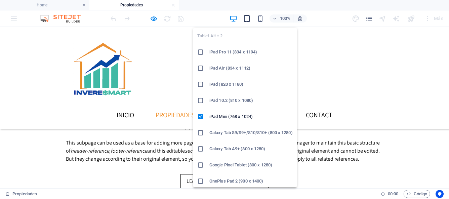
click at [250, 18] on icon "button" at bounding box center [247, 19] width 8 height 8
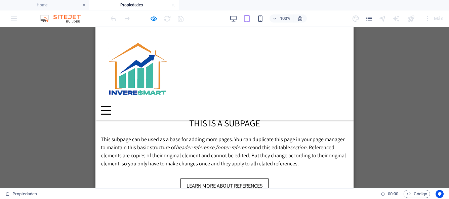
scroll to position [310, 0]
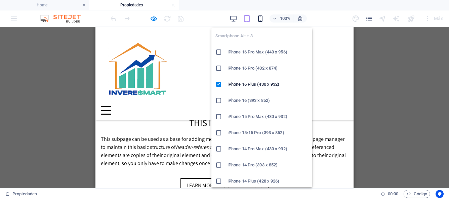
click at [260, 20] on icon "button" at bounding box center [261, 19] width 8 height 8
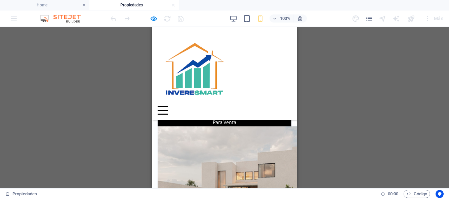
scroll to position [642, 0]
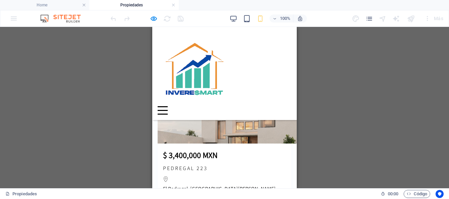
scroll to position [694, 0]
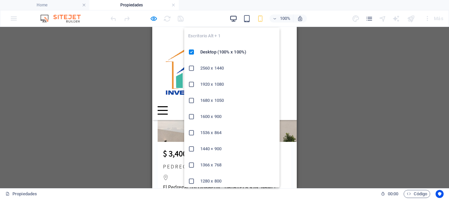
click at [236, 19] on icon "button" at bounding box center [234, 19] width 8 height 8
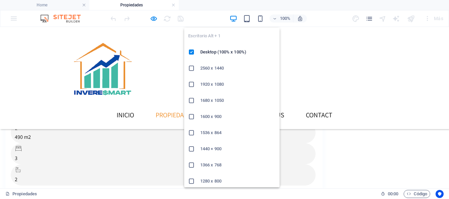
scroll to position [590, 0]
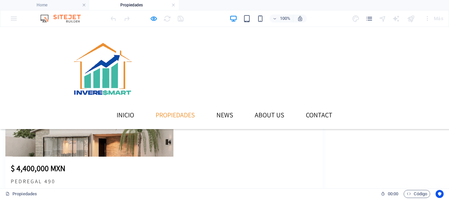
click at [200, 106] on link "PROPIEDADES" at bounding box center [175, 114] width 50 height 17
click at [140, 106] on link "INICIO" at bounding box center [125, 114] width 28 height 17
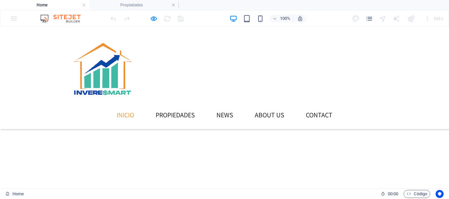
scroll to position [513, 0]
click at [200, 106] on link "PROPIEDADES" at bounding box center [175, 114] width 50 height 17
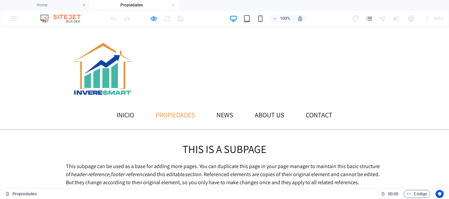
scroll to position [371, 0]
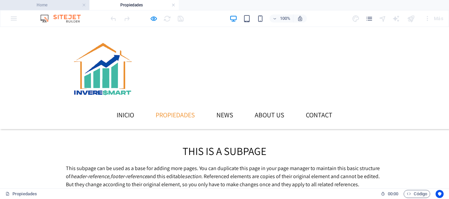
click at [60, 3] on h4 "Home" at bounding box center [44, 4] width 89 height 7
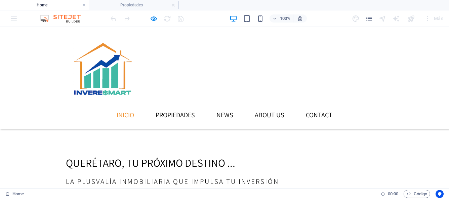
scroll to position [0, 0]
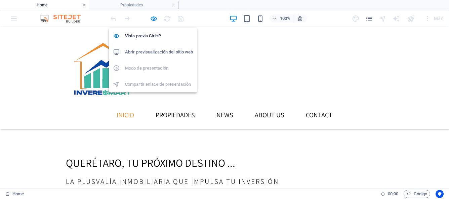
click at [143, 51] on h6 "Abrir previsualización del sitio web" at bounding box center [159, 52] width 68 height 8
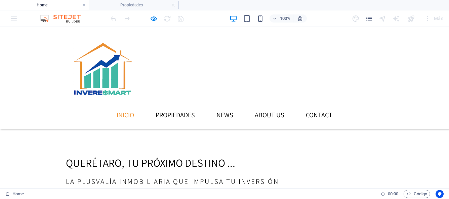
click at [111, 44] on img at bounding box center [103, 69] width 74 height 74
click at [138, 33] on img at bounding box center [103, 69] width 74 height 74
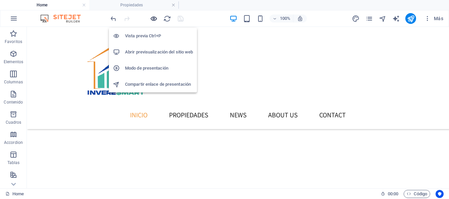
click at [153, 20] on icon "button" at bounding box center [154, 19] width 8 height 8
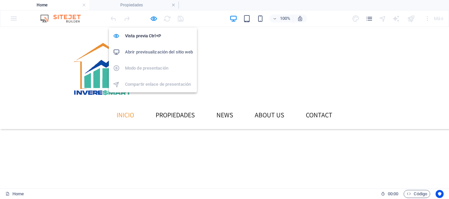
click at [153, 54] on h6 "Abrir previsualización del sitio web" at bounding box center [159, 52] width 68 height 8
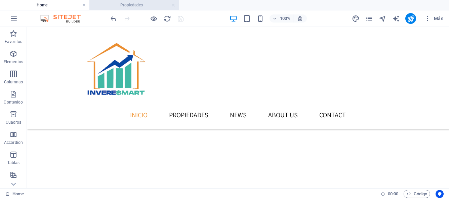
click at [120, 6] on h4 "Propiedades" at bounding box center [133, 4] width 89 height 7
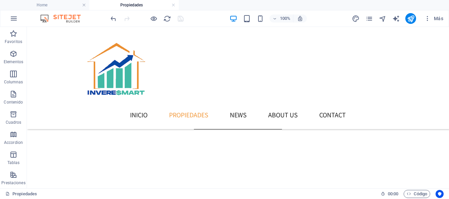
scroll to position [374, 0]
click at [202, 96] on header "INICIO PROPIEDADES News About us Contact" at bounding box center [238, 78] width 328 height 102
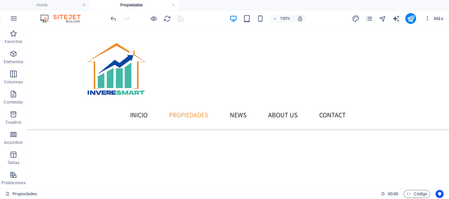
click at [202, 96] on header "INICIO PROPIEDADES News About us Contact" at bounding box center [238, 78] width 328 height 102
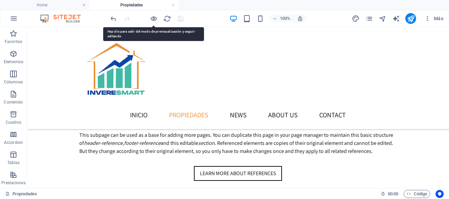
scroll to position [403, 0]
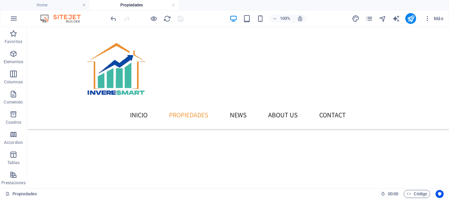
scroll to position [298, 0]
click at [383, 20] on icon "navigator" at bounding box center [383, 19] width 8 height 8
select select "17032437-es"
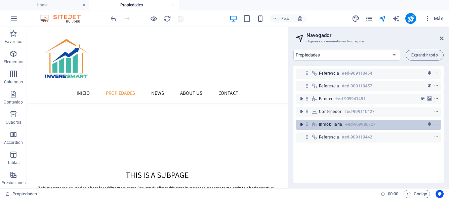
click at [301, 124] on icon "toggle-expand" at bounding box center [301, 124] width 7 height 7
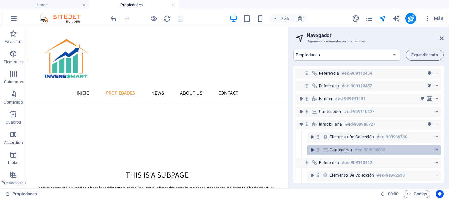
click at [312, 151] on icon "toggle-expand" at bounding box center [312, 150] width 7 height 7
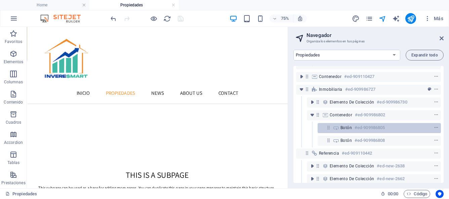
click at [337, 127] on icon at bounding box center [336, 127] width 7 height 5
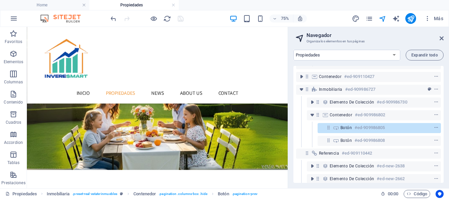
scroll to position [134, 0]
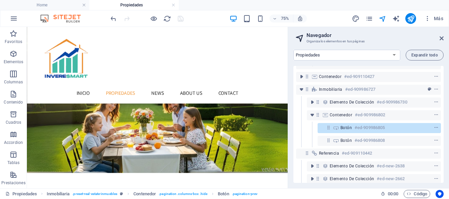
click at [355, 128] on h6 "#ed-909986805" at bounding box center [370, 128] width 30 height 8
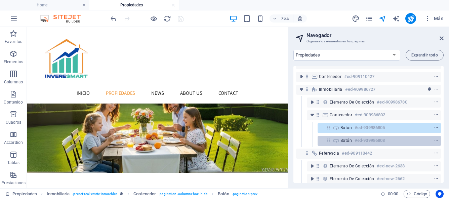
click at [355, 140] on h6 "#ed-909986808" at bounding box center [370, 141] width 30 height 8
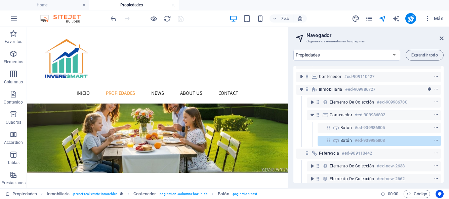
scroll to position [146, 0]
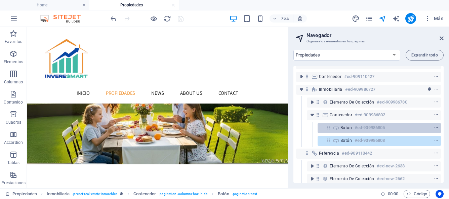
click at [331, 130] on icon at bounding box center [329, 128] width 6 height 6
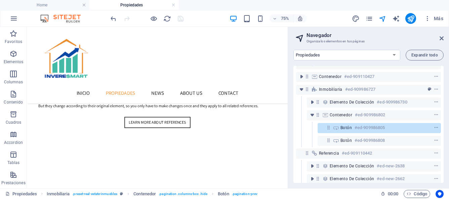
scroll to position [413, 0]
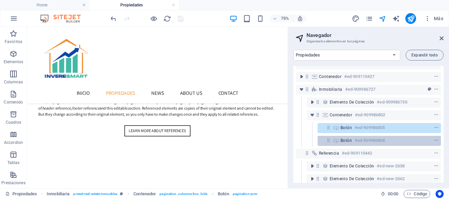
click at [339, 142] on icon at bounding box center [336, 140] width 7 height 5
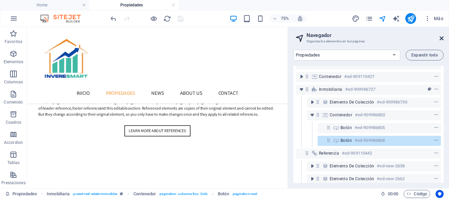
click at [441, 38] on icon at bounding box center [442, 38] width 4 height 5
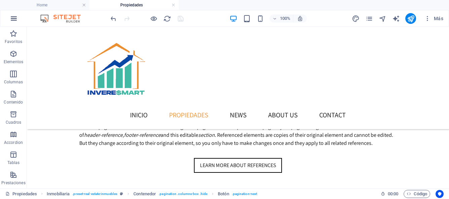
click at [15, 17] on icon "button" at bounding box center [14, 18] width 8 height 8
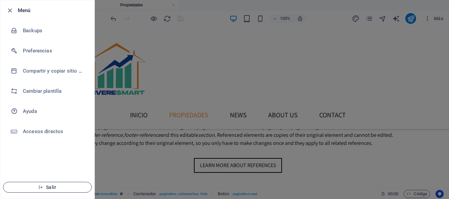
click at [59, 187] on span "Salir" at bounding box center [47, 187] width 77 height 5
